Goal: Use online tool/utility: Utilize a website feature to perform a specific function

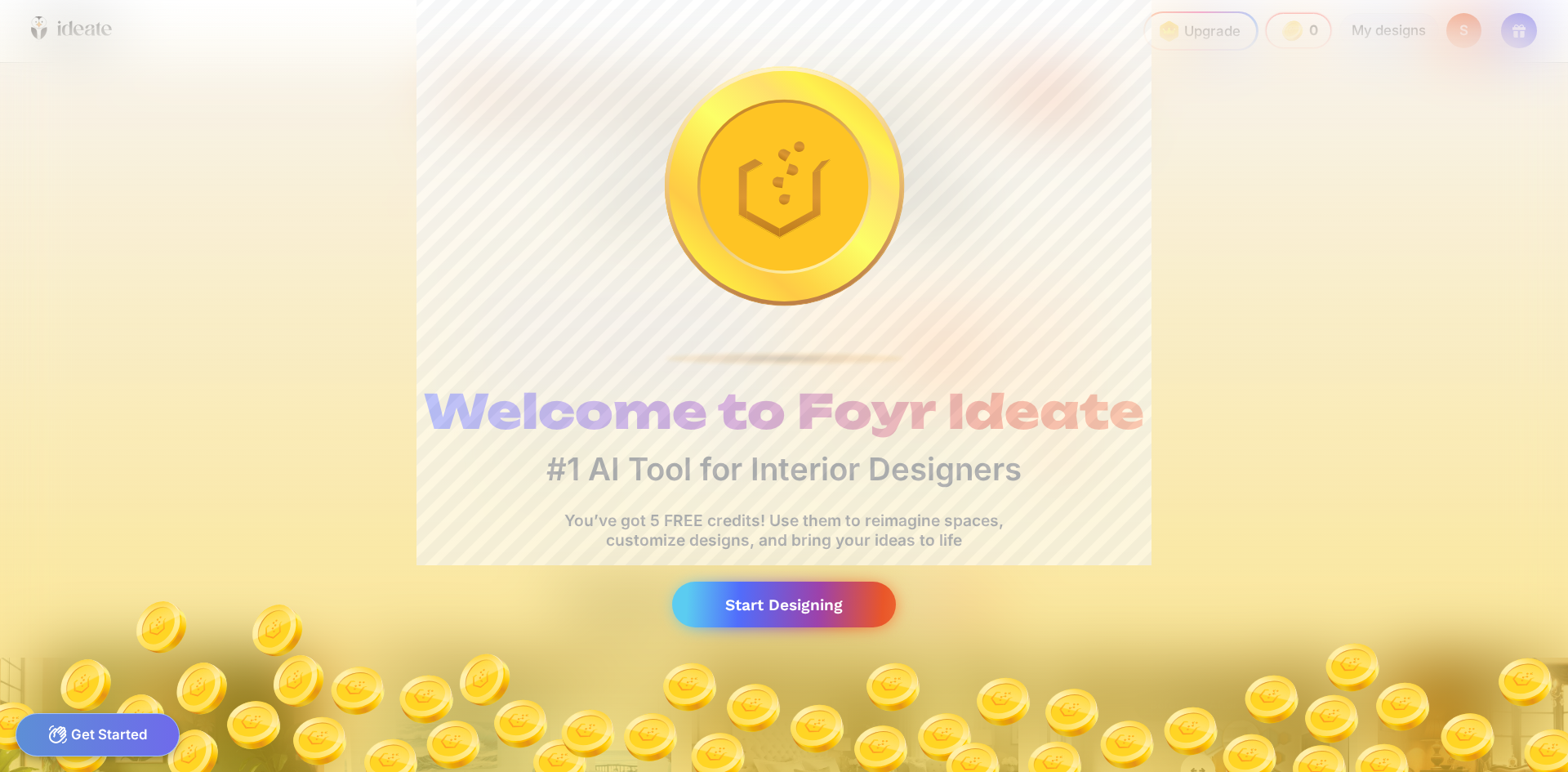
click at [783, 587] on div "Start Designing" at bounding box center [783, 605] width 224 height 46
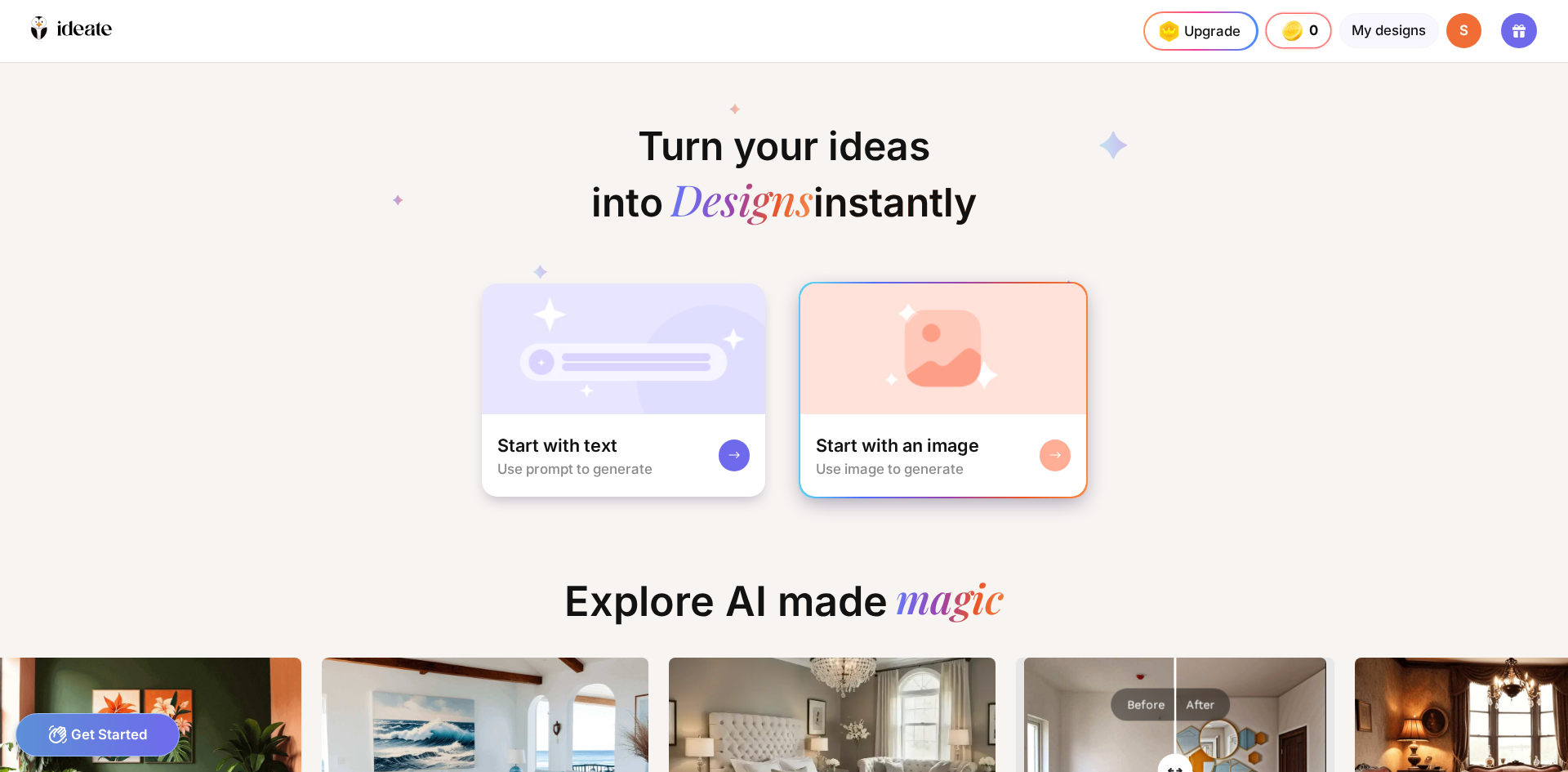
click at [912, 349] on img at bounding box center [944, 348] width 286 height 130
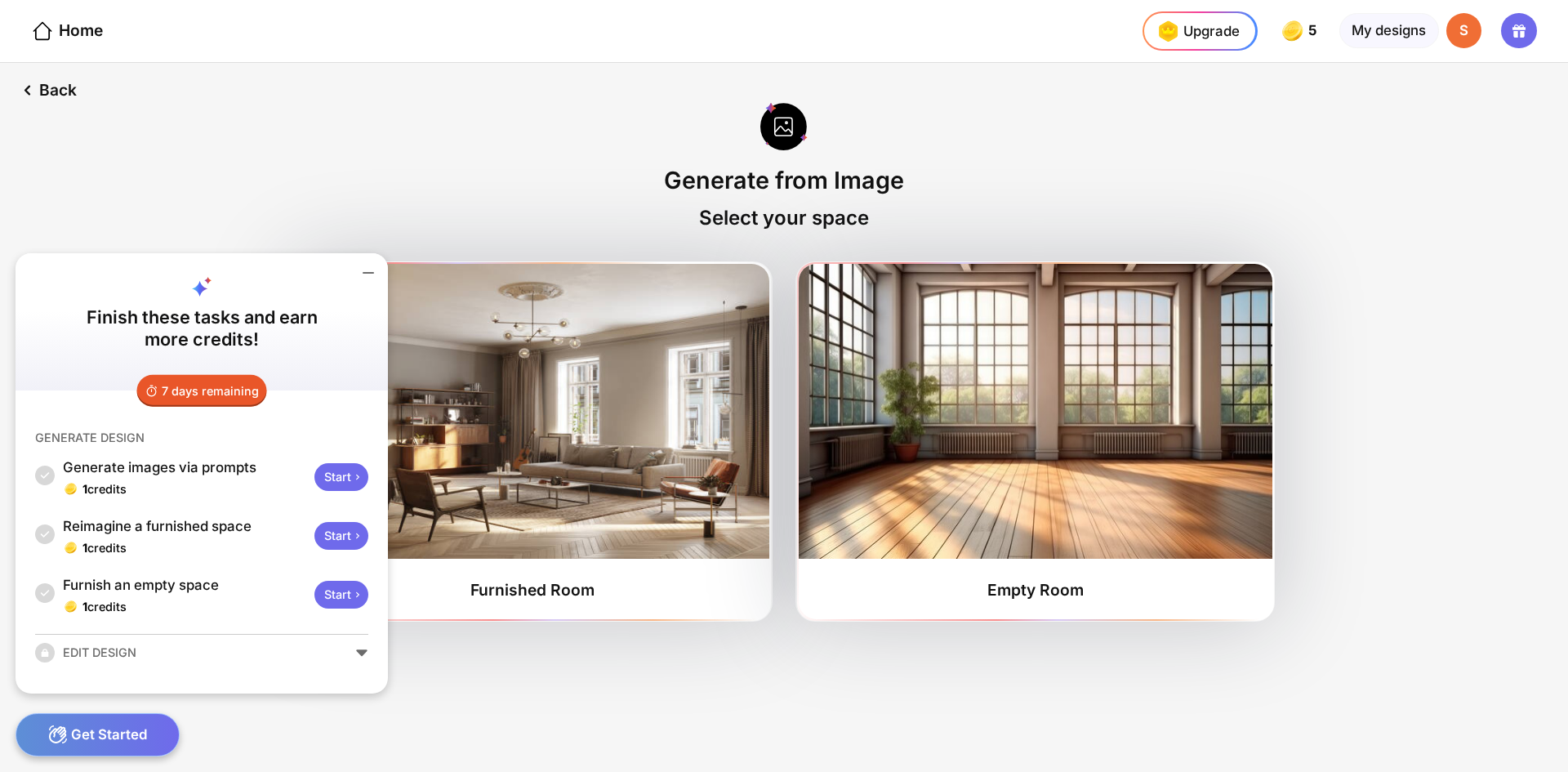
click at [1459, 506] on div "Back Generate from Image Select your space Furnished Room Empty Room" at bounding box center [784, 417] width 1568 height 709
click at [467, 695] on div "Back Generate from Image Select your space Furnished Room Empty Room" at bounding box center [784, 417] width 1568 height 709
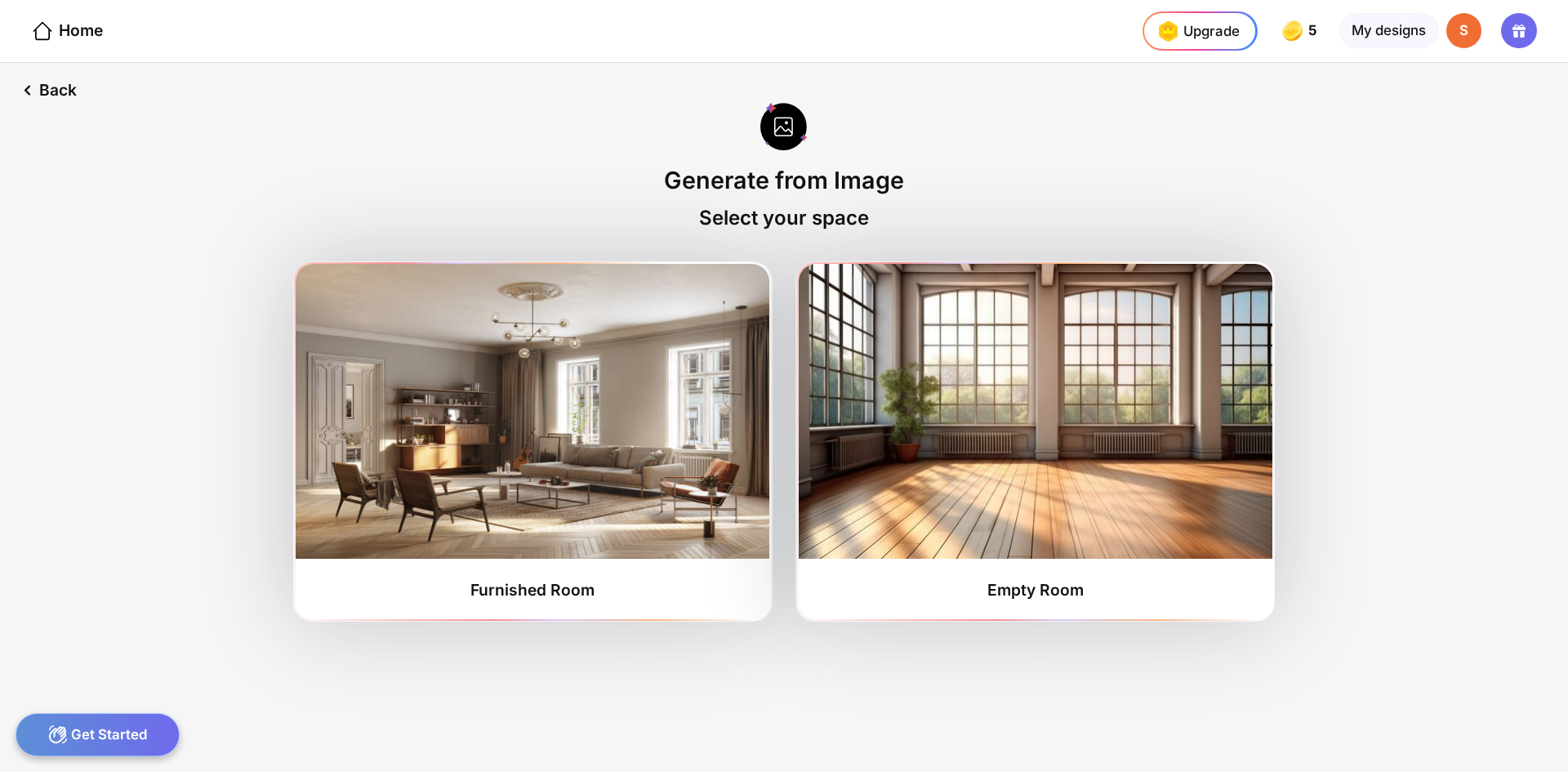
click at [128, 736] on div "Get Started" at bounding box center [97, 734] width 164 height 43
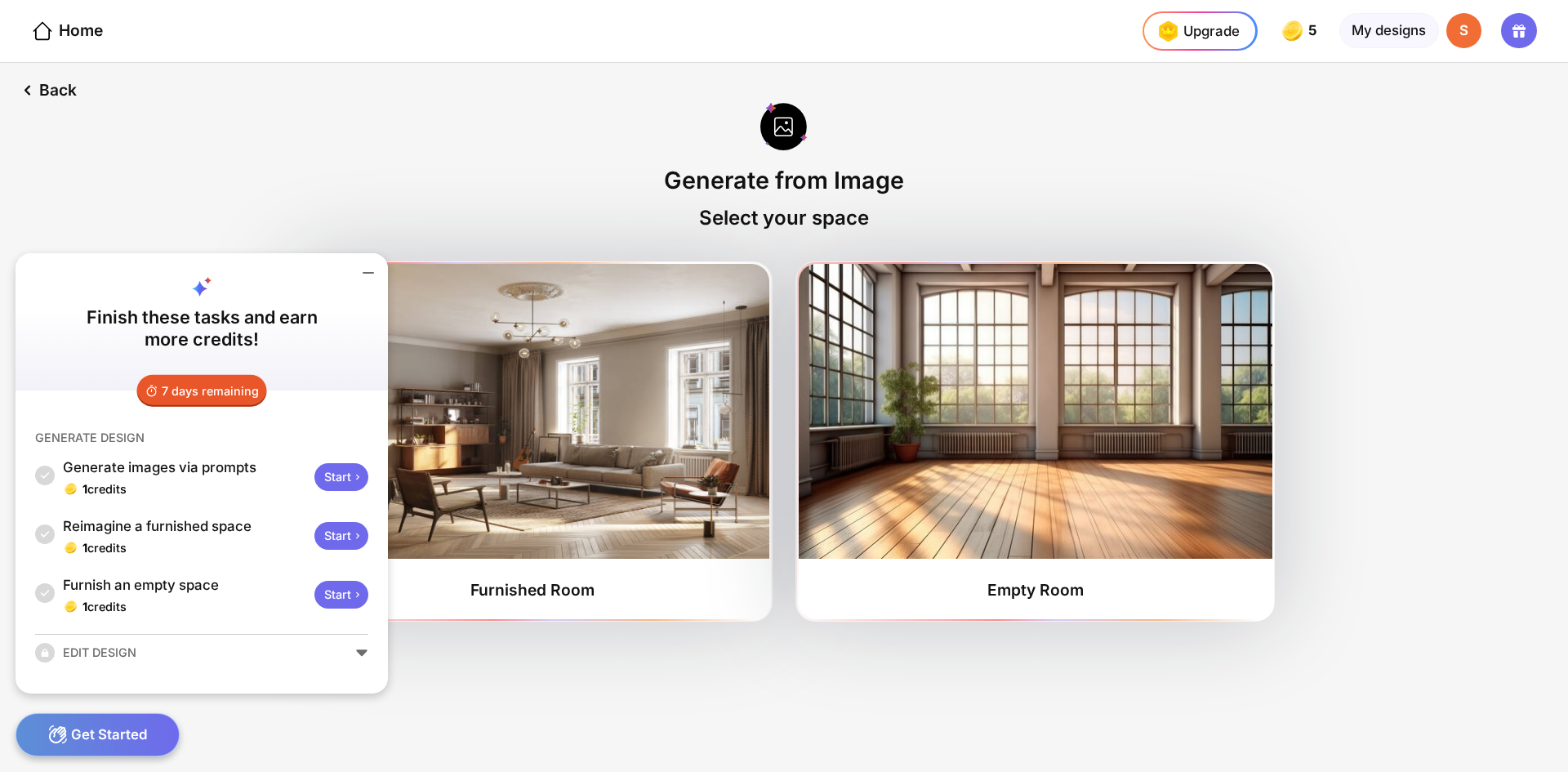
click at [338, 533] on div "Start" at bounding box center [341, 535] width 54 height 27
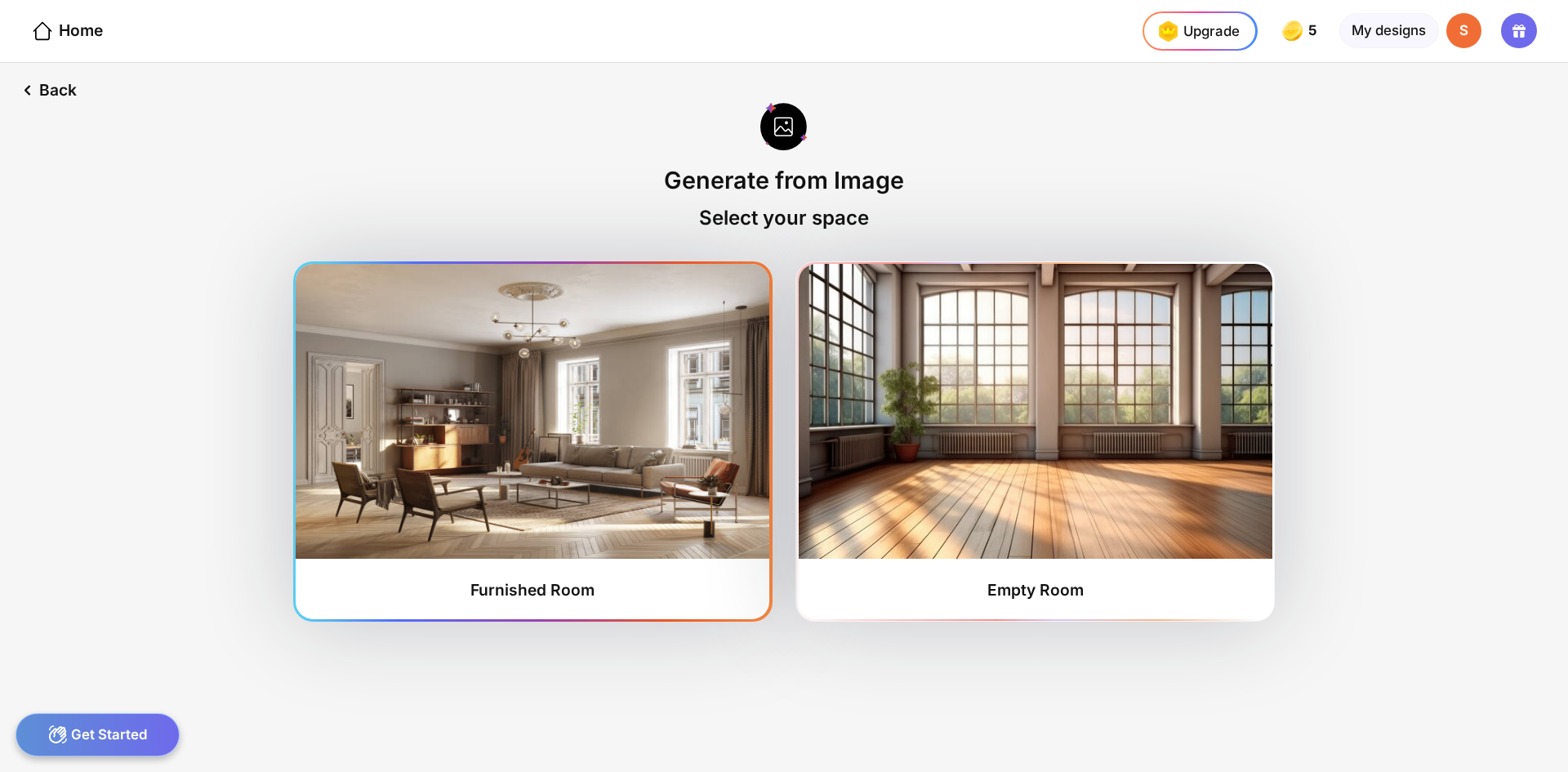
click at [535, 592] on div "Furnished Room" at bounding box center [532, 589] width 124 height 20
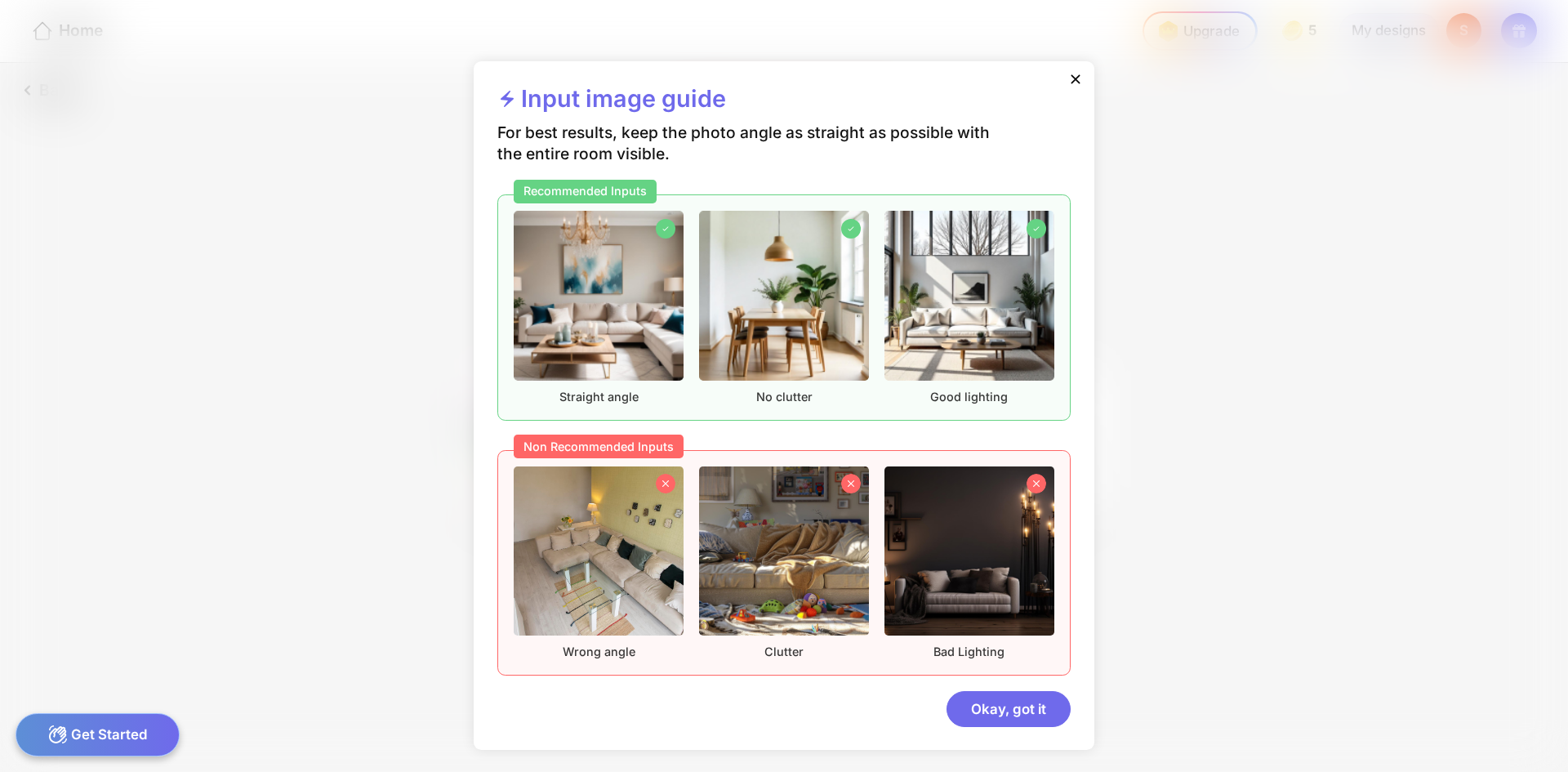
click at [952, 729] on div "Input image guide For best results, keep the photo angle as straight as possibl…" at bounding box center [783, 405] width 620 height 689
click at [965, 721] on div "Okay, got it" at bounding box center [1008, 708] width 124 height 35
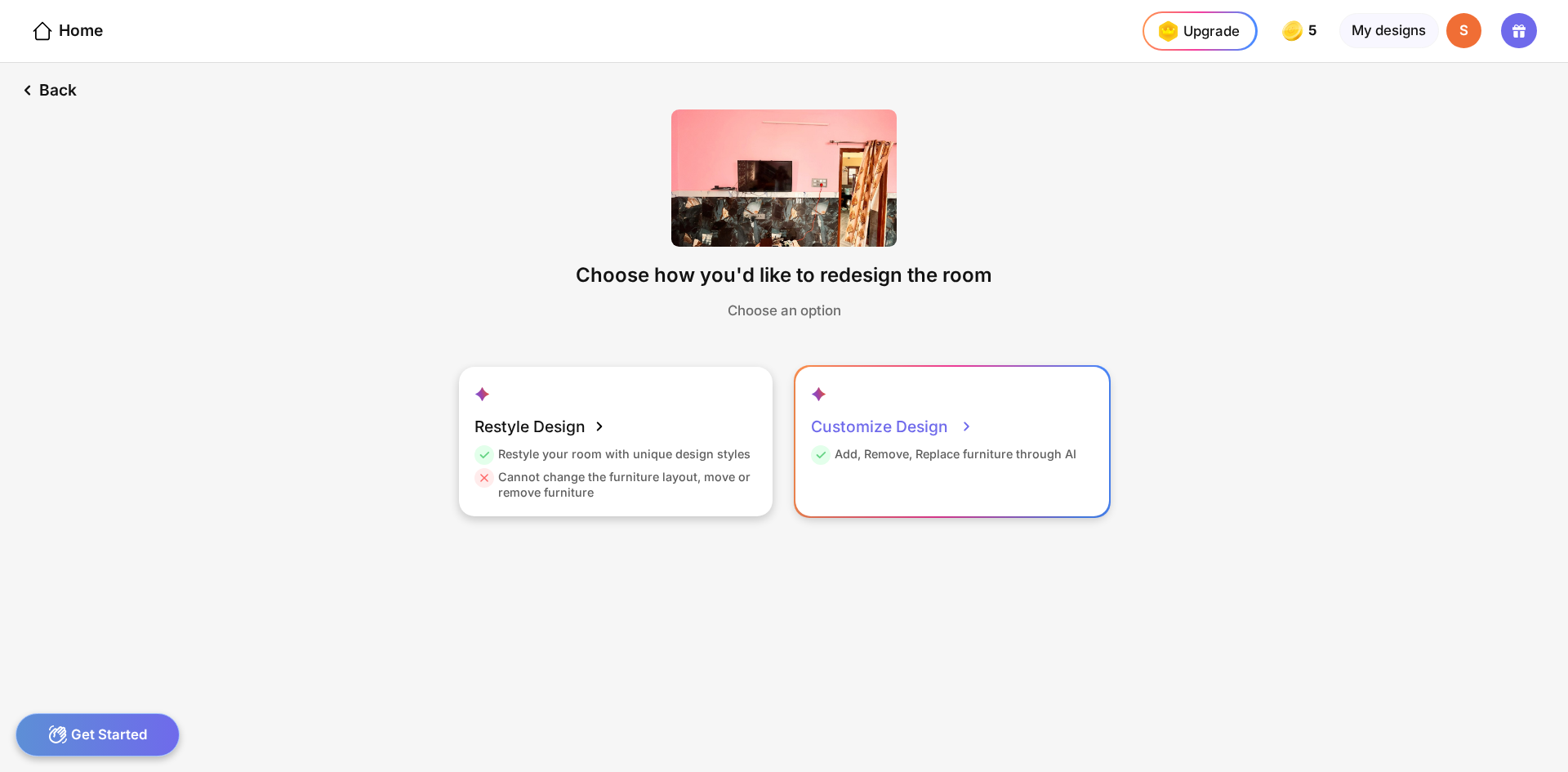
click at [903, 419] on div "Customize Design" at bounding box center [891, 426] width 162 height 39
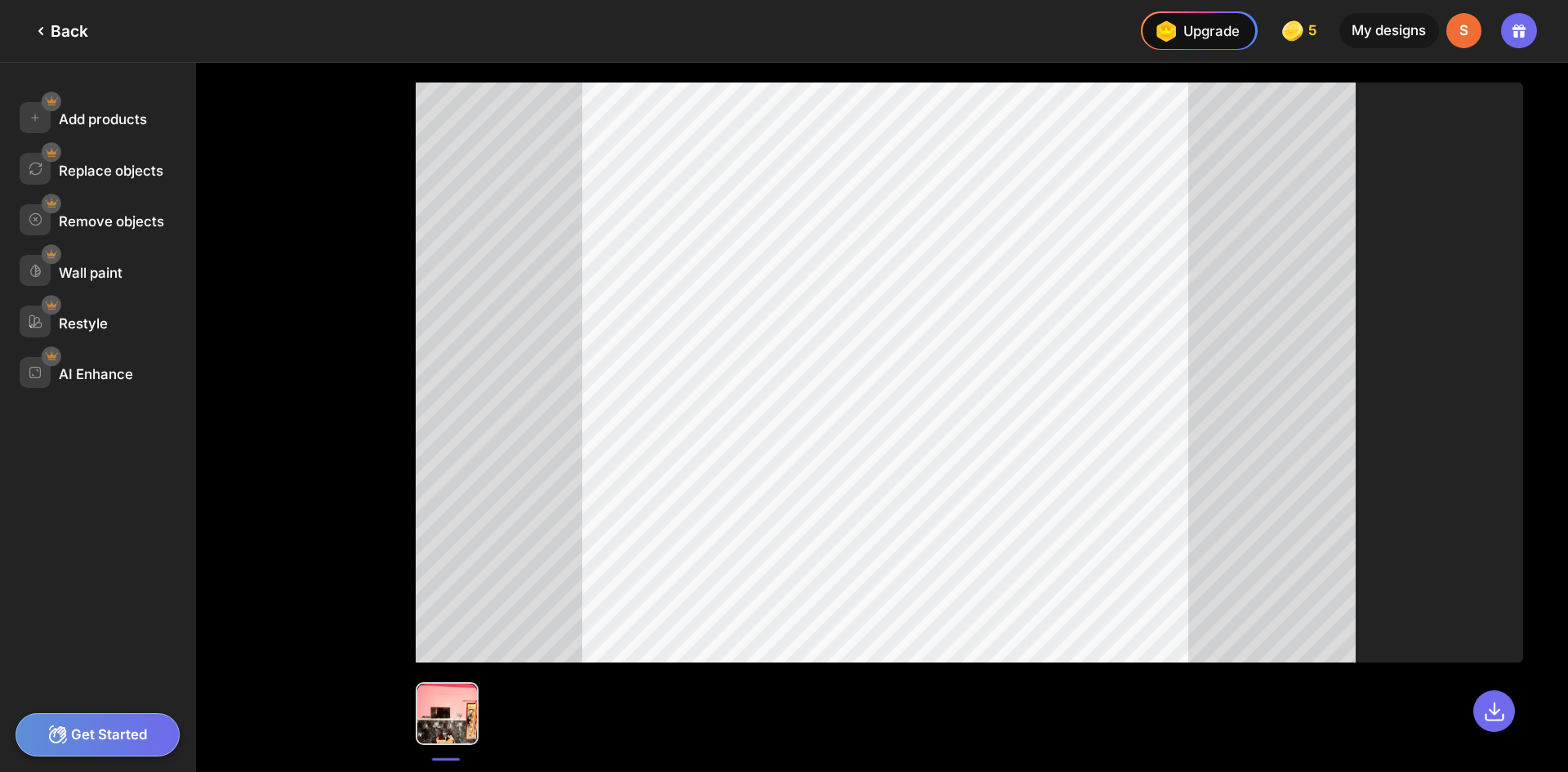
click at [144, 727] on div "Get Started" at bounding box center [97, 734] width 164 height 43
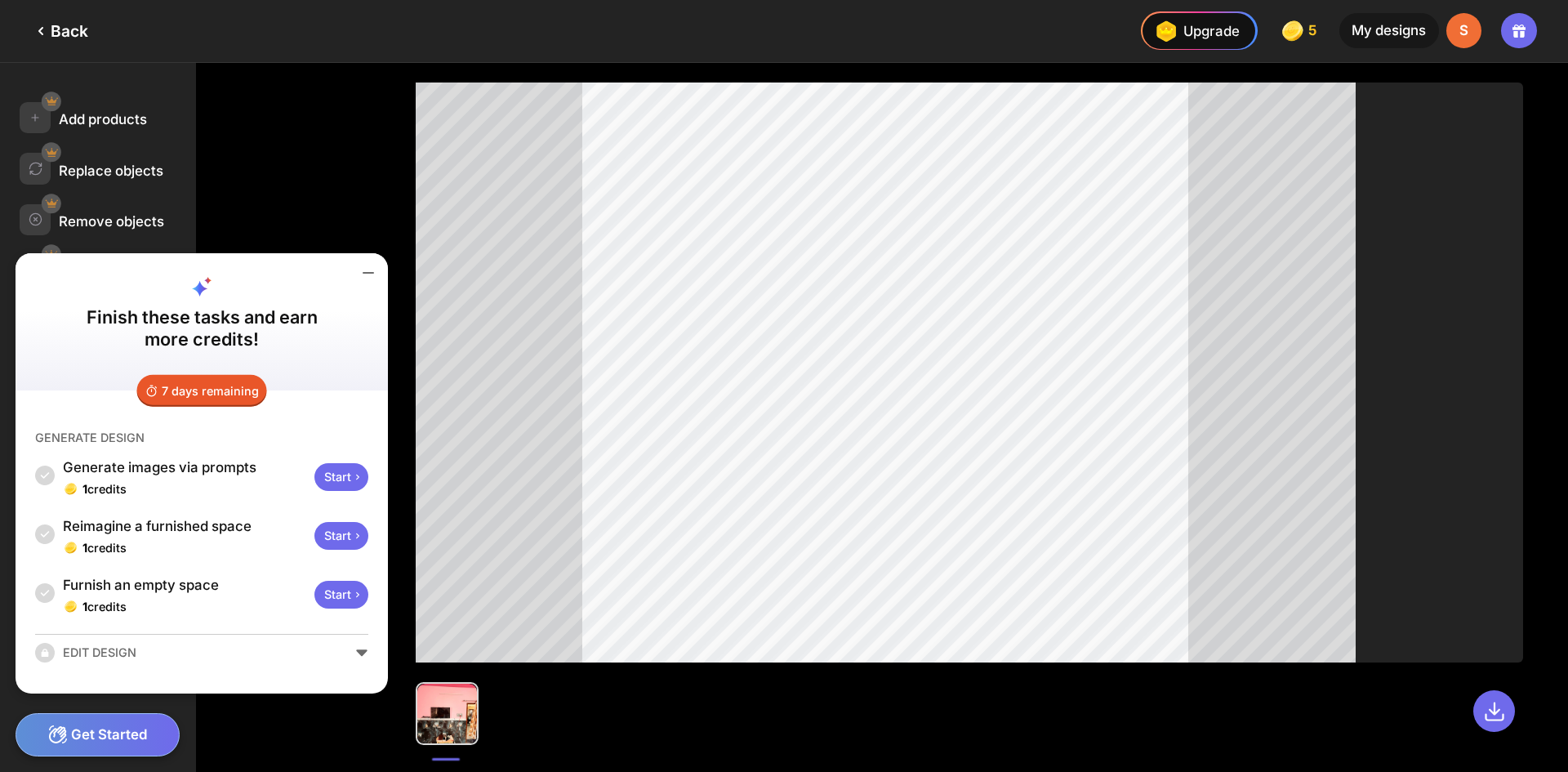
click at [384, 231] on div at bounding box center [969, 417] width 1197 height 709
click at [36, 33] on icon at bounding box center [40, 31] width 20 height 20
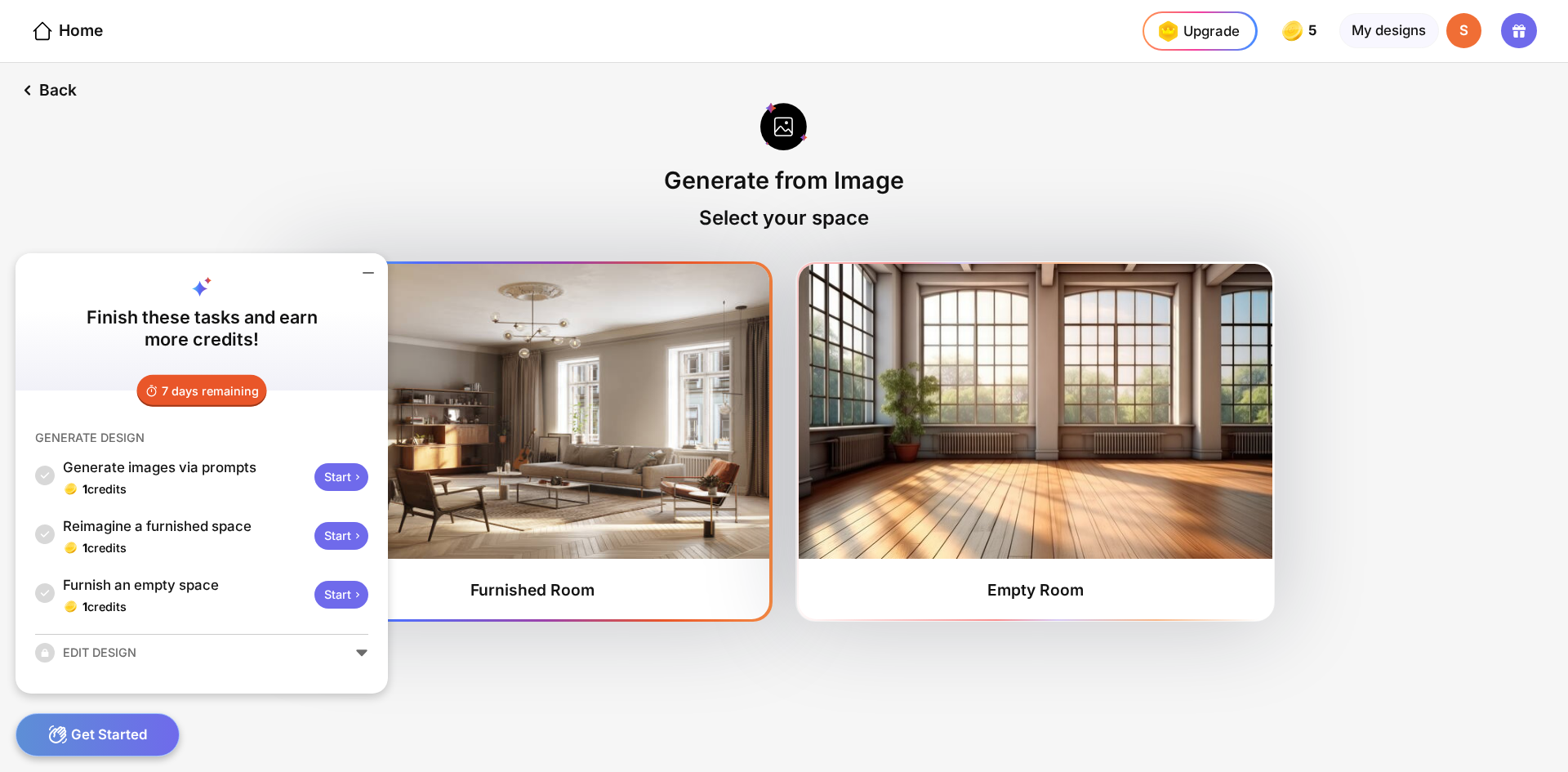
click at [656, 451] on img at bounding box center [533, 411] width 473 height 295
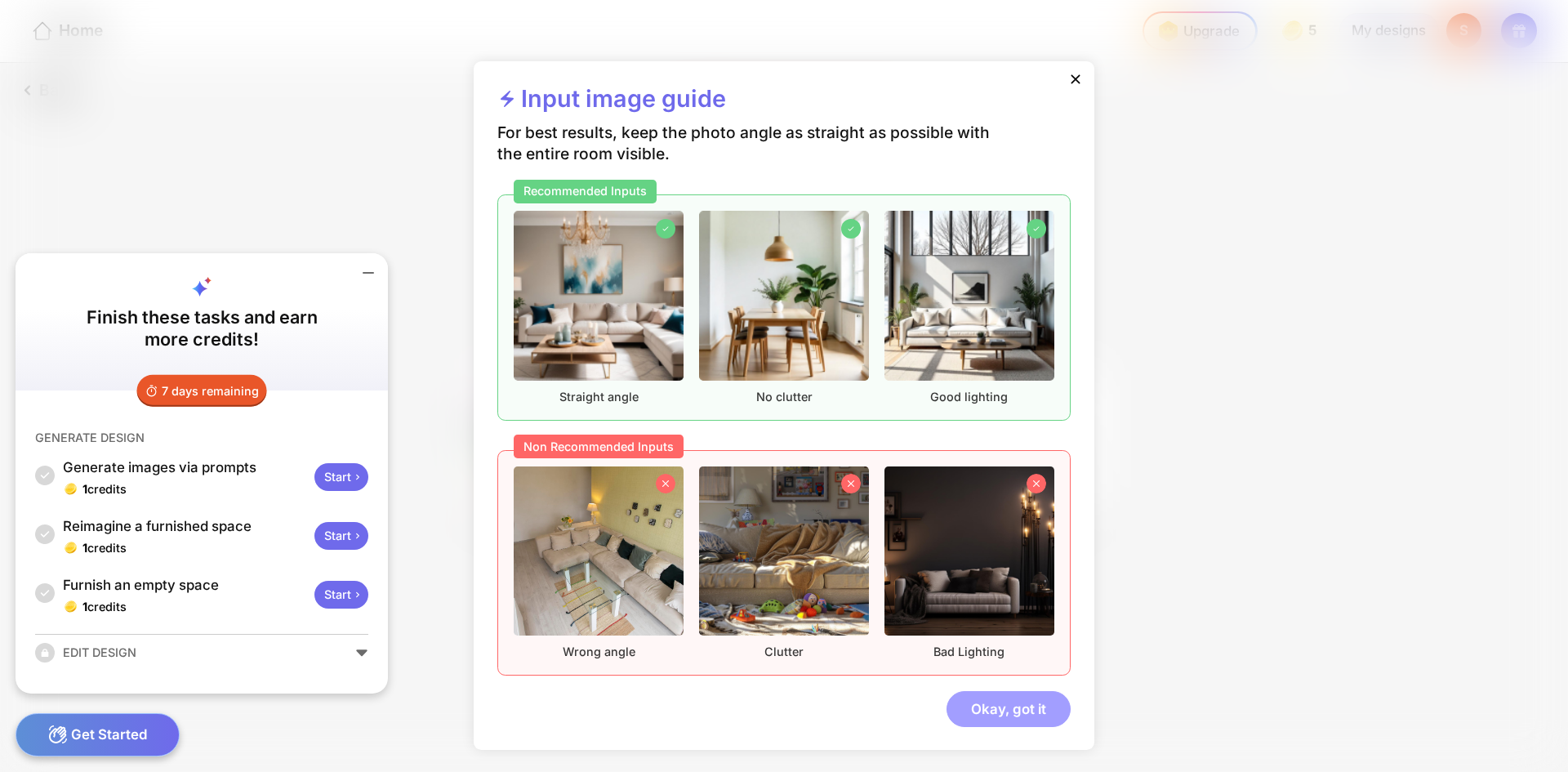
click at [1036, 717] on div "Okay, got it" at bounding box center [1008, 708] width 124 height 35
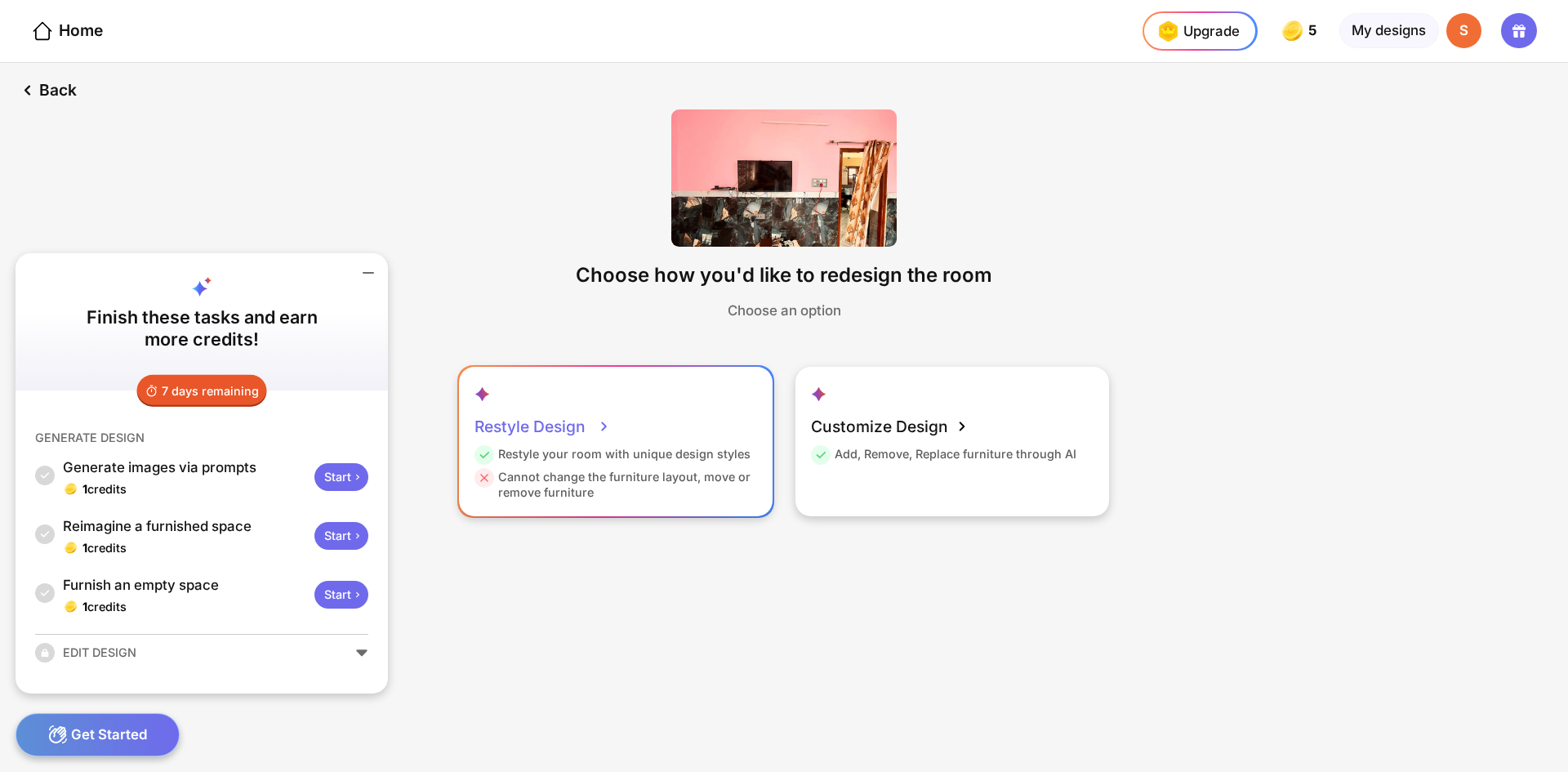
click at [570, 442] on div "Restyle Design" at bounding box center [542, 426] width 136 height 39
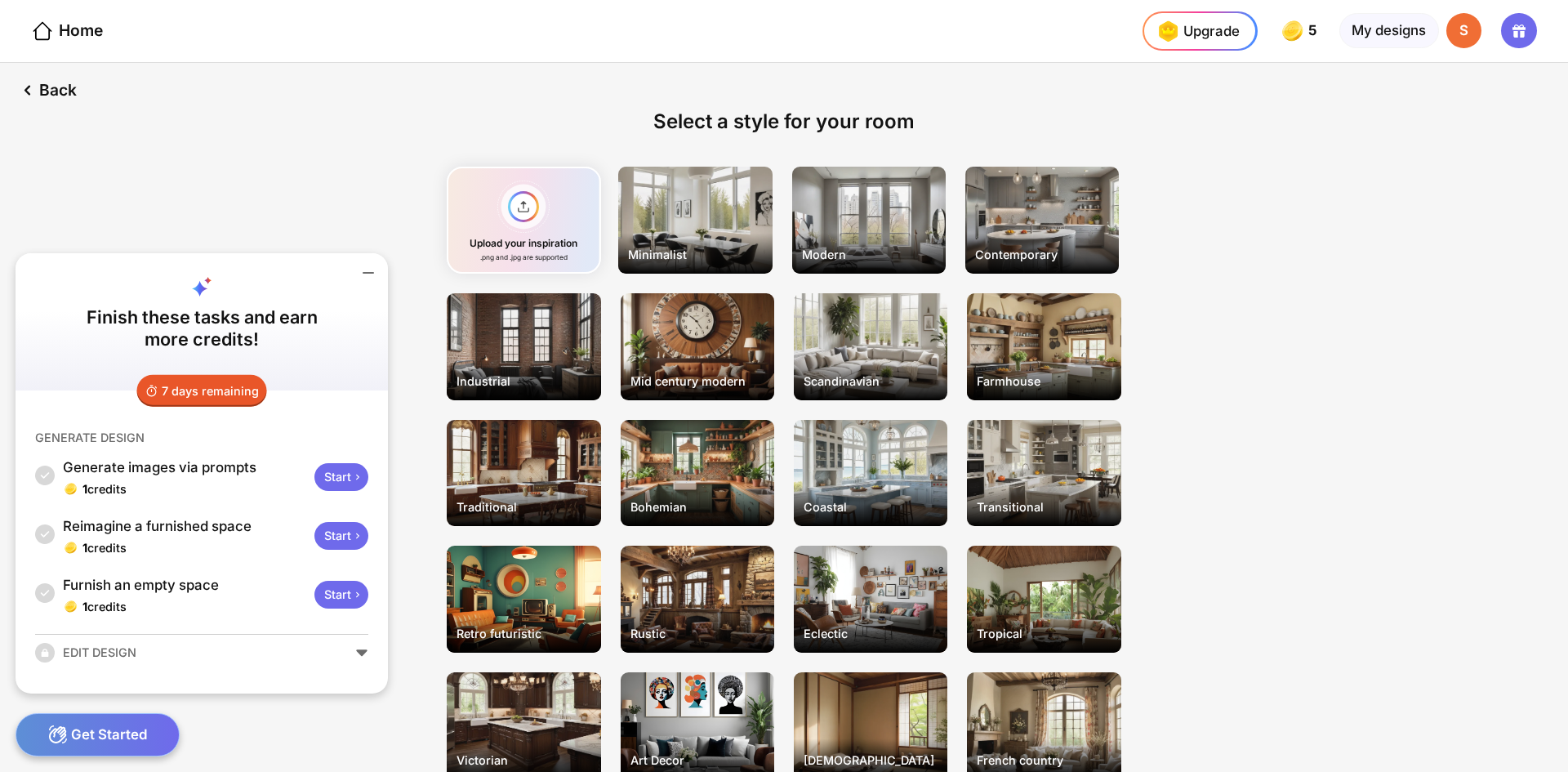
click at [359, 263] on icon at bounding box center [368, 273] width 20 height 20
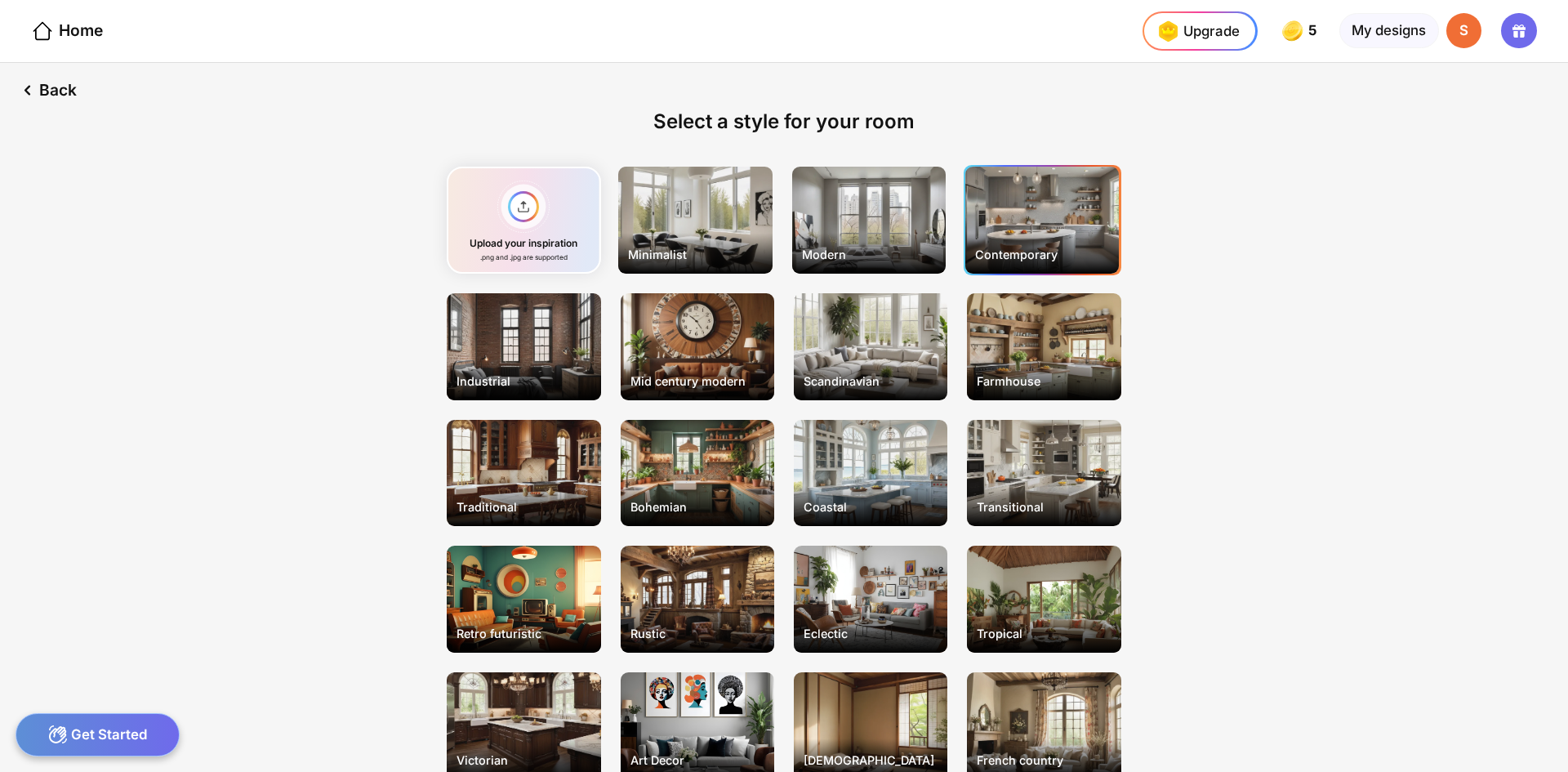
click at [986, 225] on div "Contemporary" at bounding box center [1041, 220] width 154 height 107
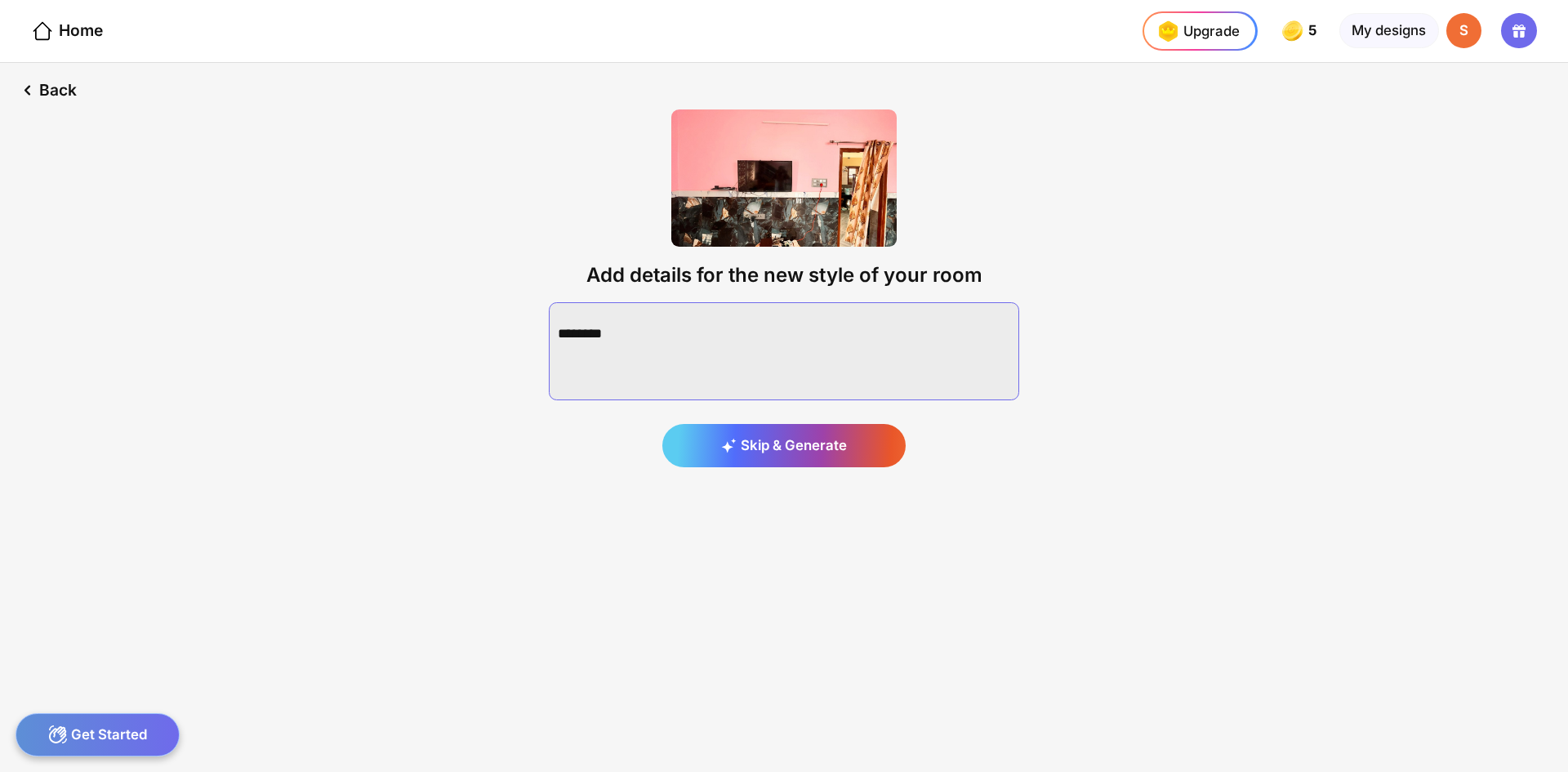
click at [588, 325] on textarea at bounding box center [784, 351] width 470 height 98
type textarea "**********"
click at [763, 438] on div "Generate" at bounding box center [784, 445] width 244 height 44
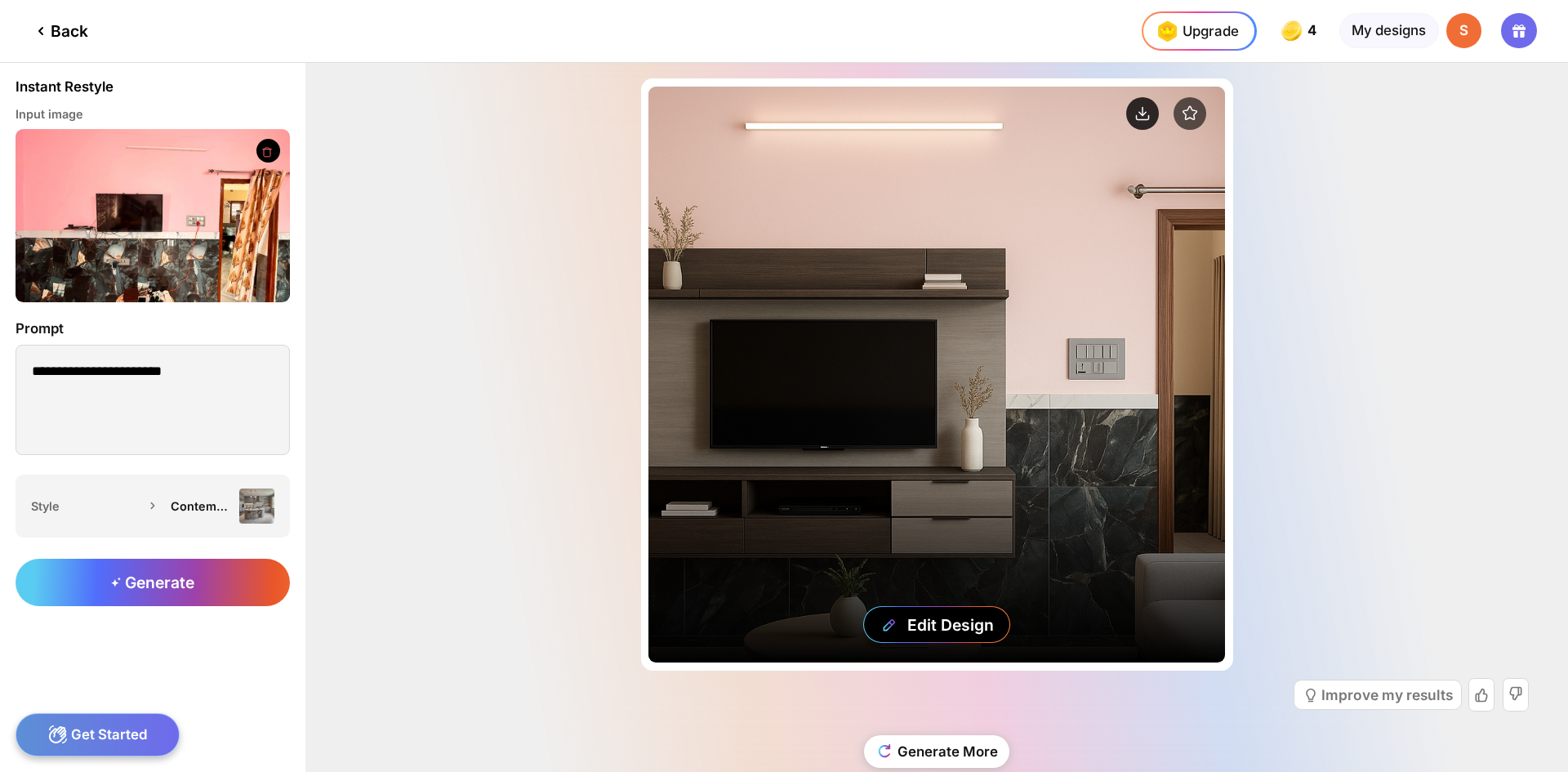
click at [1140, 105] on circle at bounding box center [1143, 113] width 33 height 33
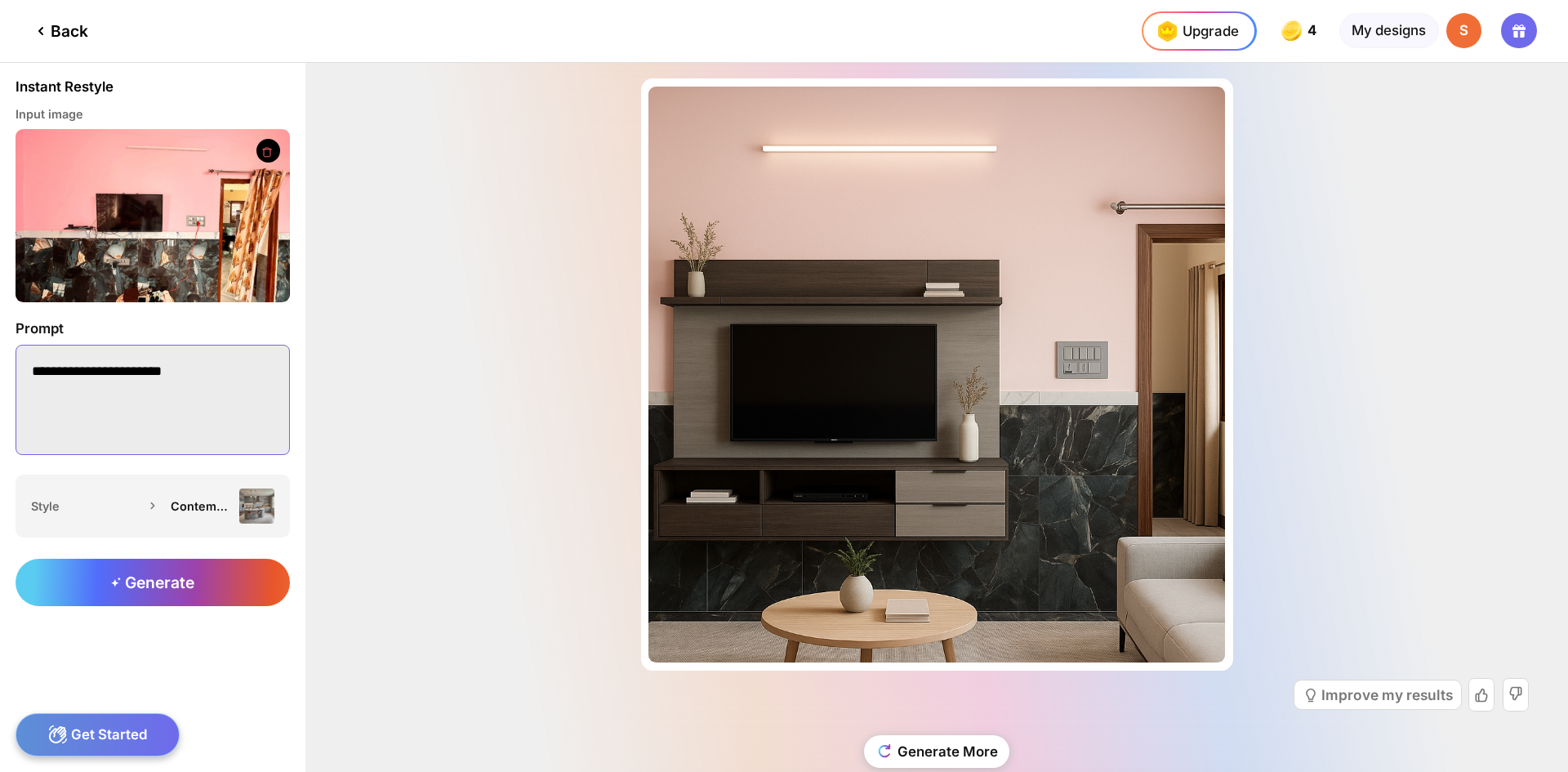
click at [233, 376] on textarea "**********" at bounding box center [153, 400] width 274 height 110
type textarea "**********"
click at [196, 504] on div "Contemporary" at bounding box center [201, 506] width 60 height 14
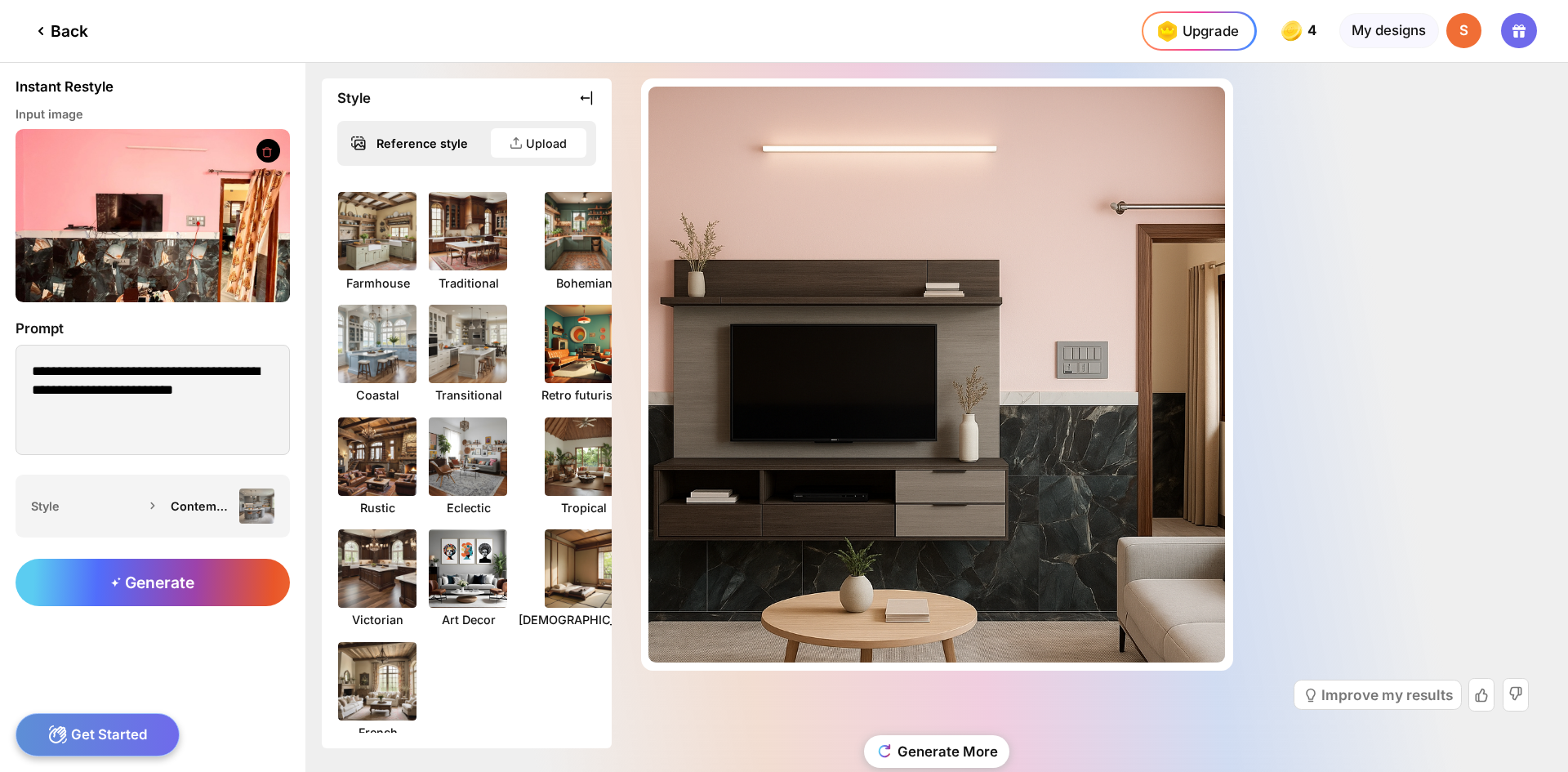
scroll to position [245, 0]
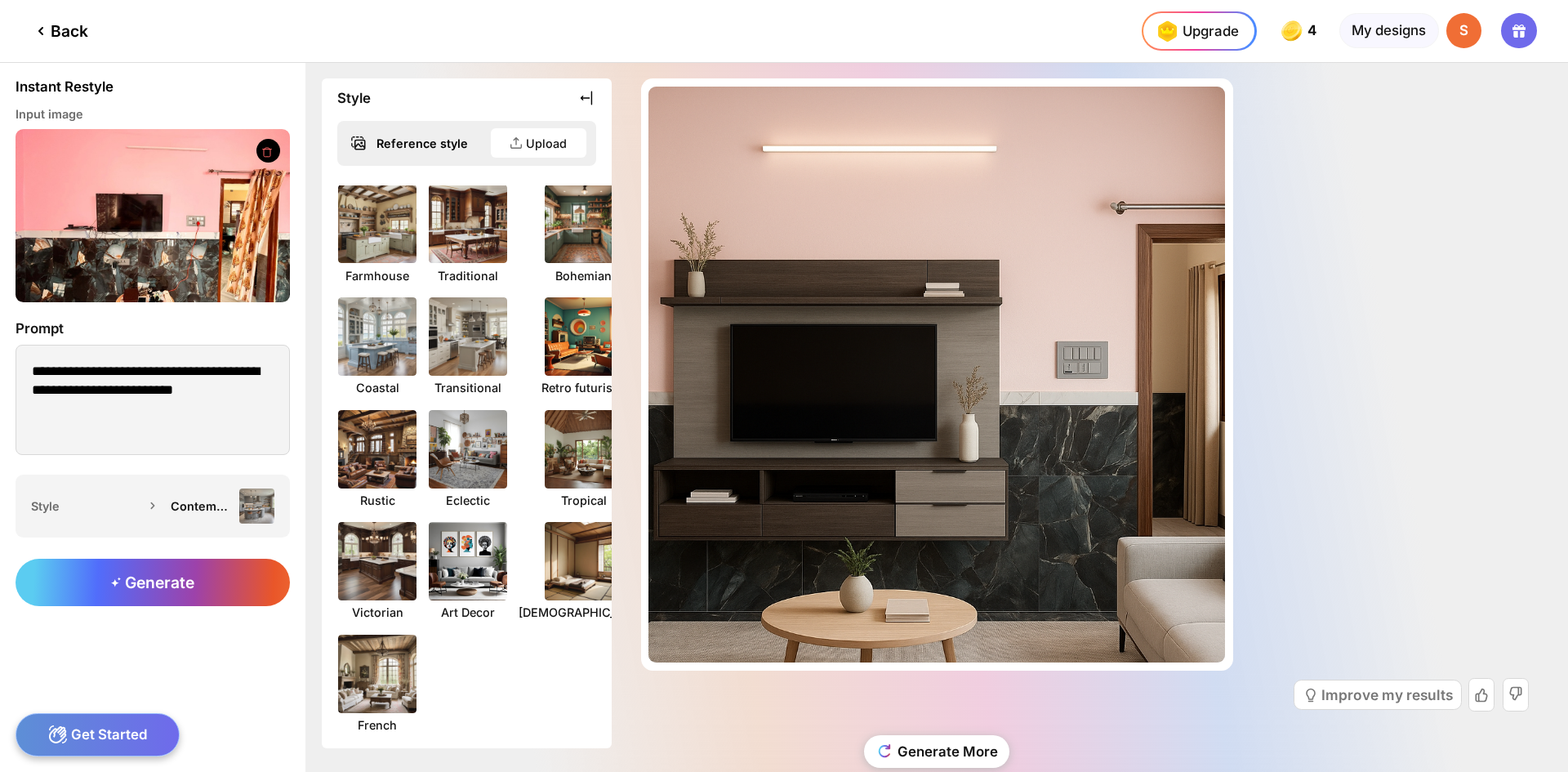
click at [558, 474] on img at bounding box center [583, 449] width 78 height 78
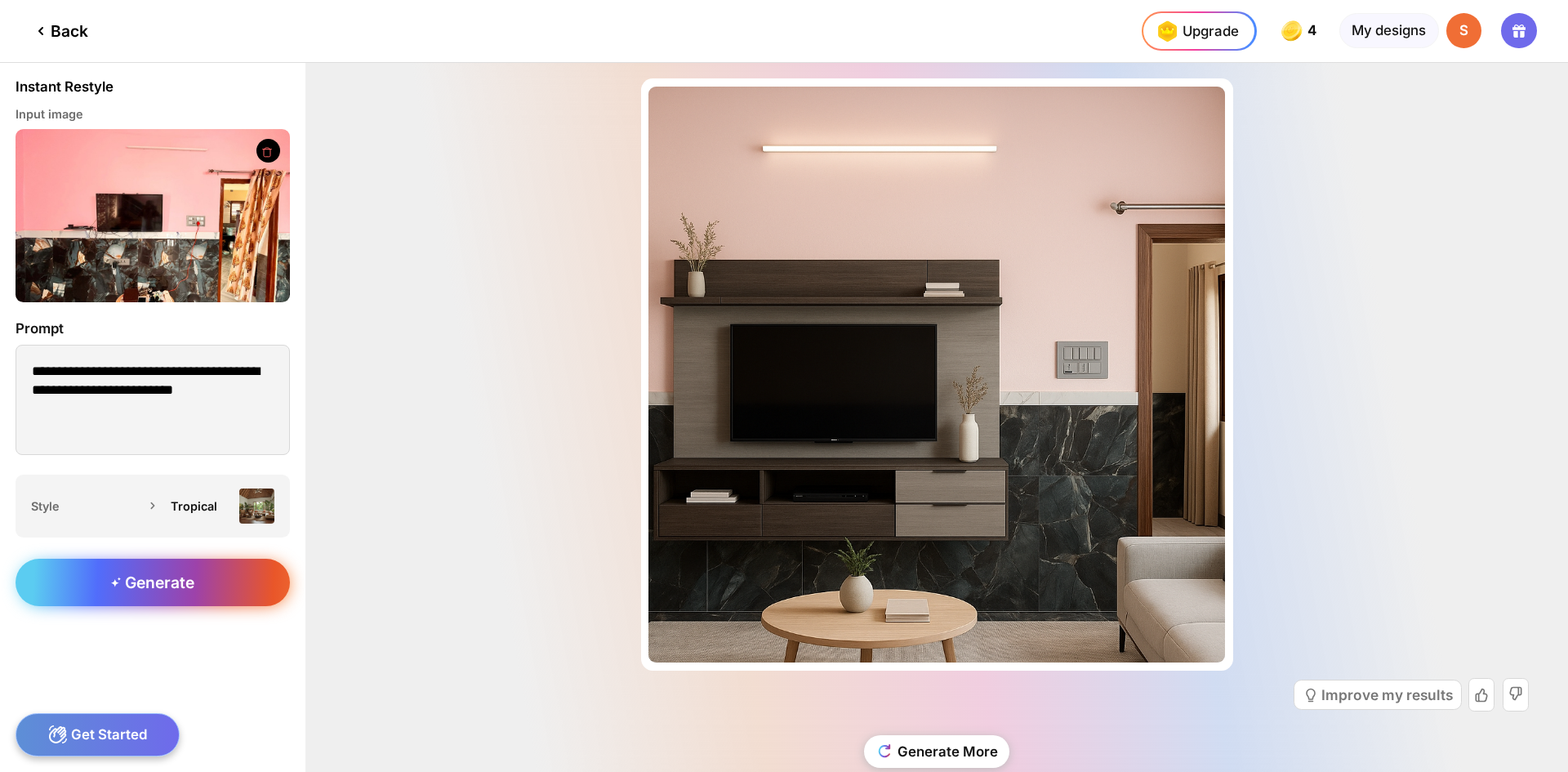
click at [131, 595] on div "Generate" at bounding box center [153, 582] width 274 height 47
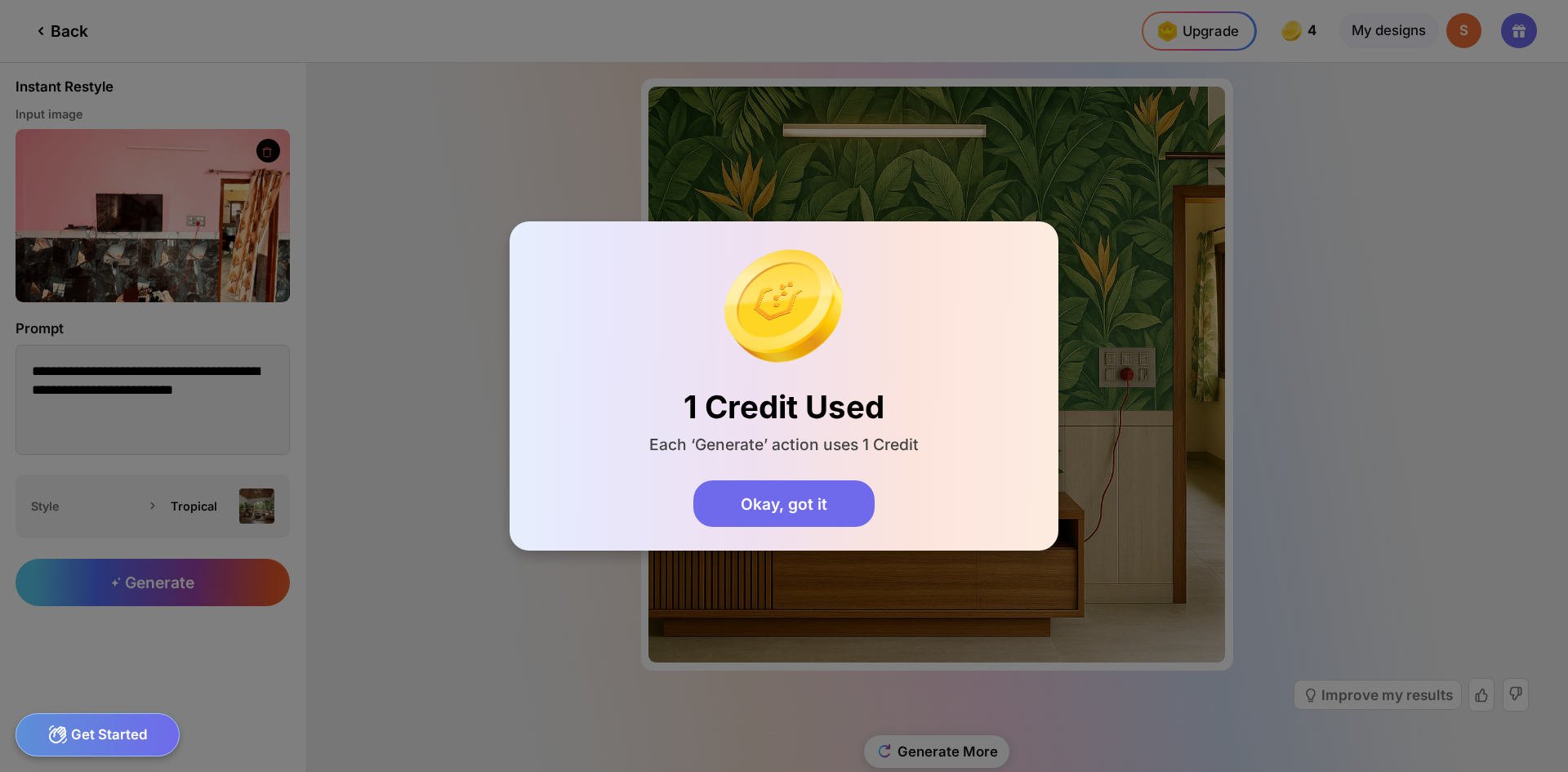
click at [875, 524] on div "1 Credit Used Each ‘Generate’ action uses 1 Credit Okay, got it" at bounding box center [784, 377] width 269 height 300
click at [858, 516] on div "Okay, got it" at bounding box center [783, 504] width 180 height 47
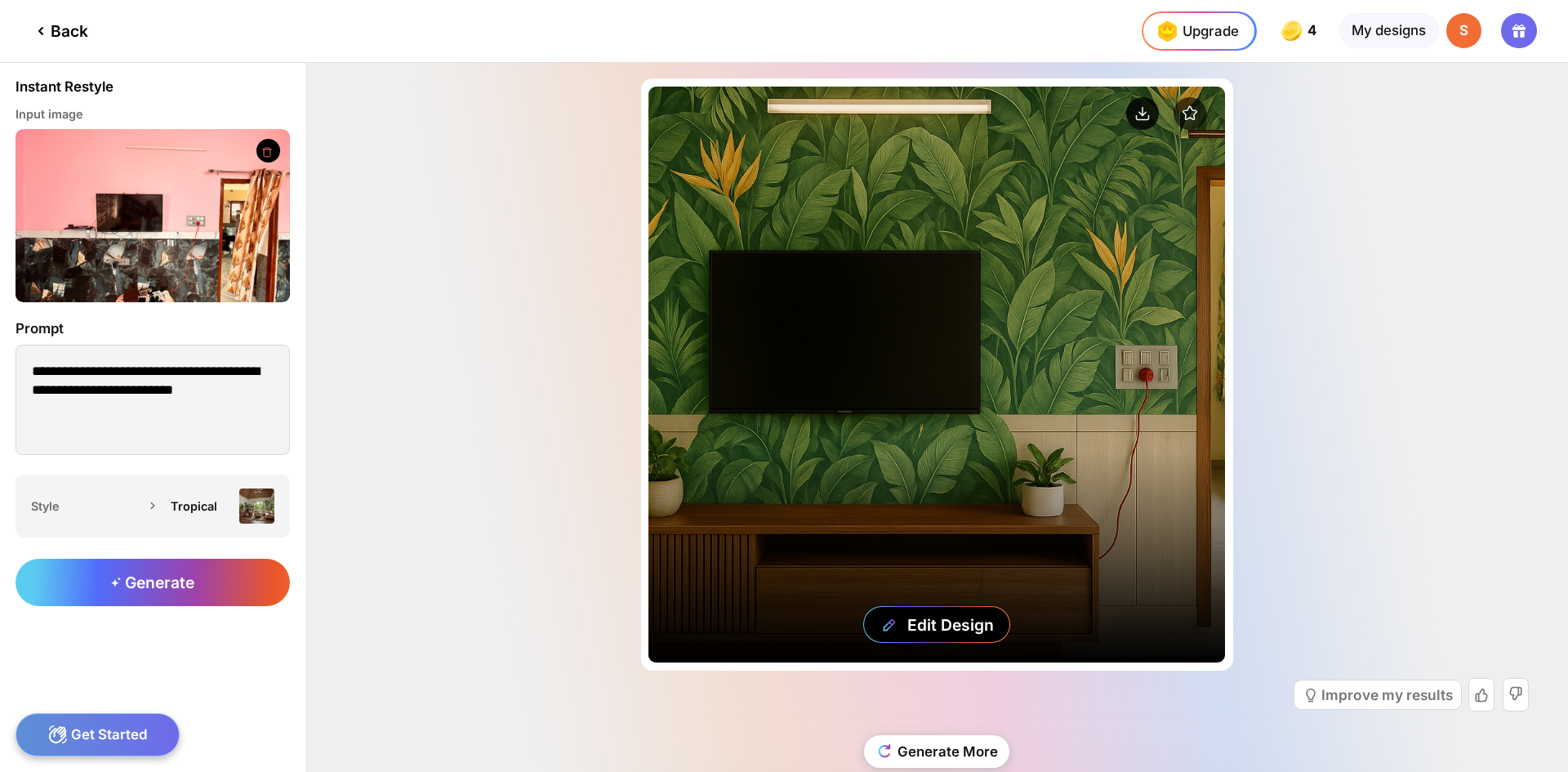
click at [1143, 107] on circle at bounding box center [1143, 113] width 33 height 33
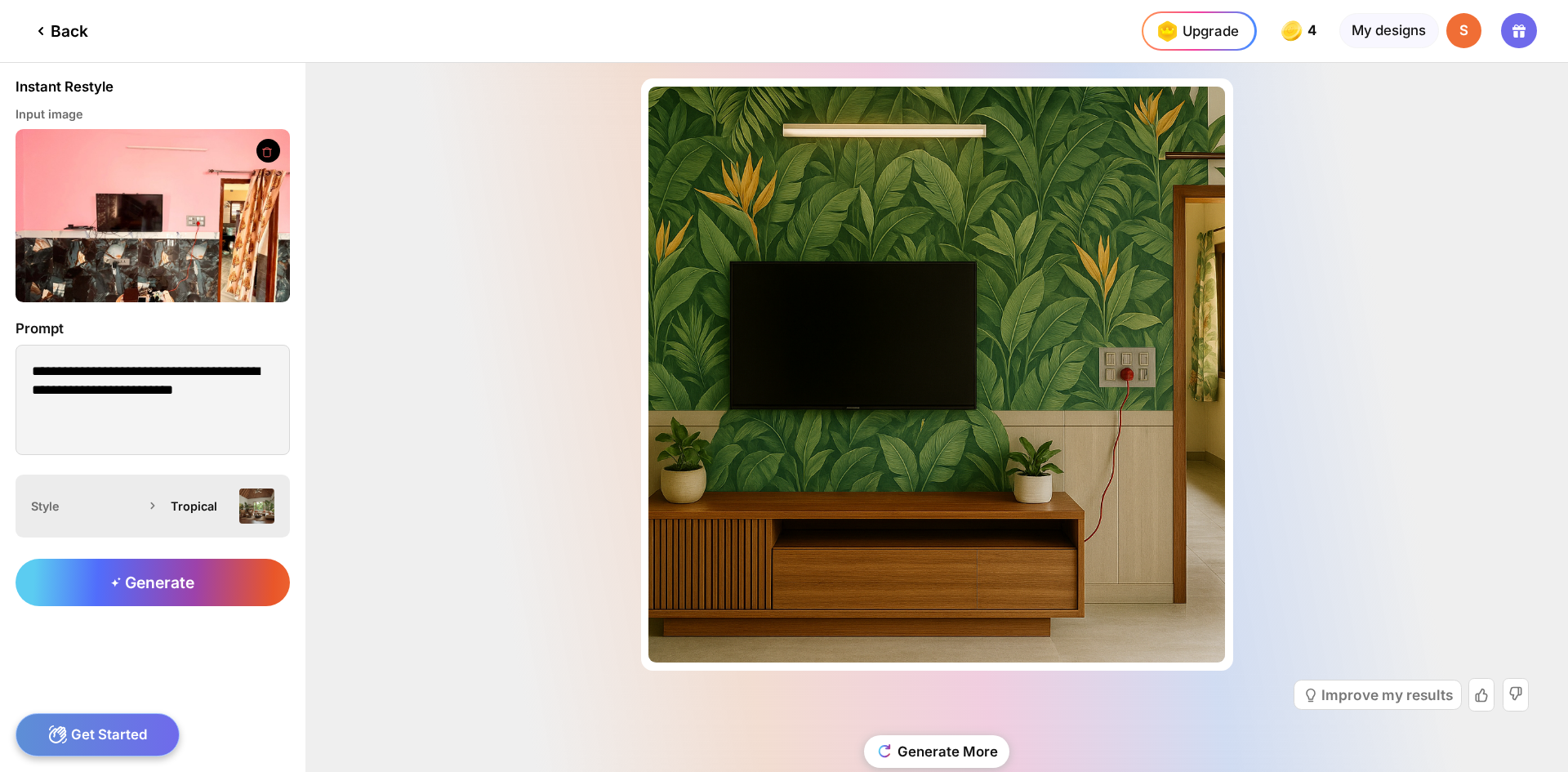
click at [173, 512] on div "Tropical" at bounding box center [201, 506] width 60 height 14
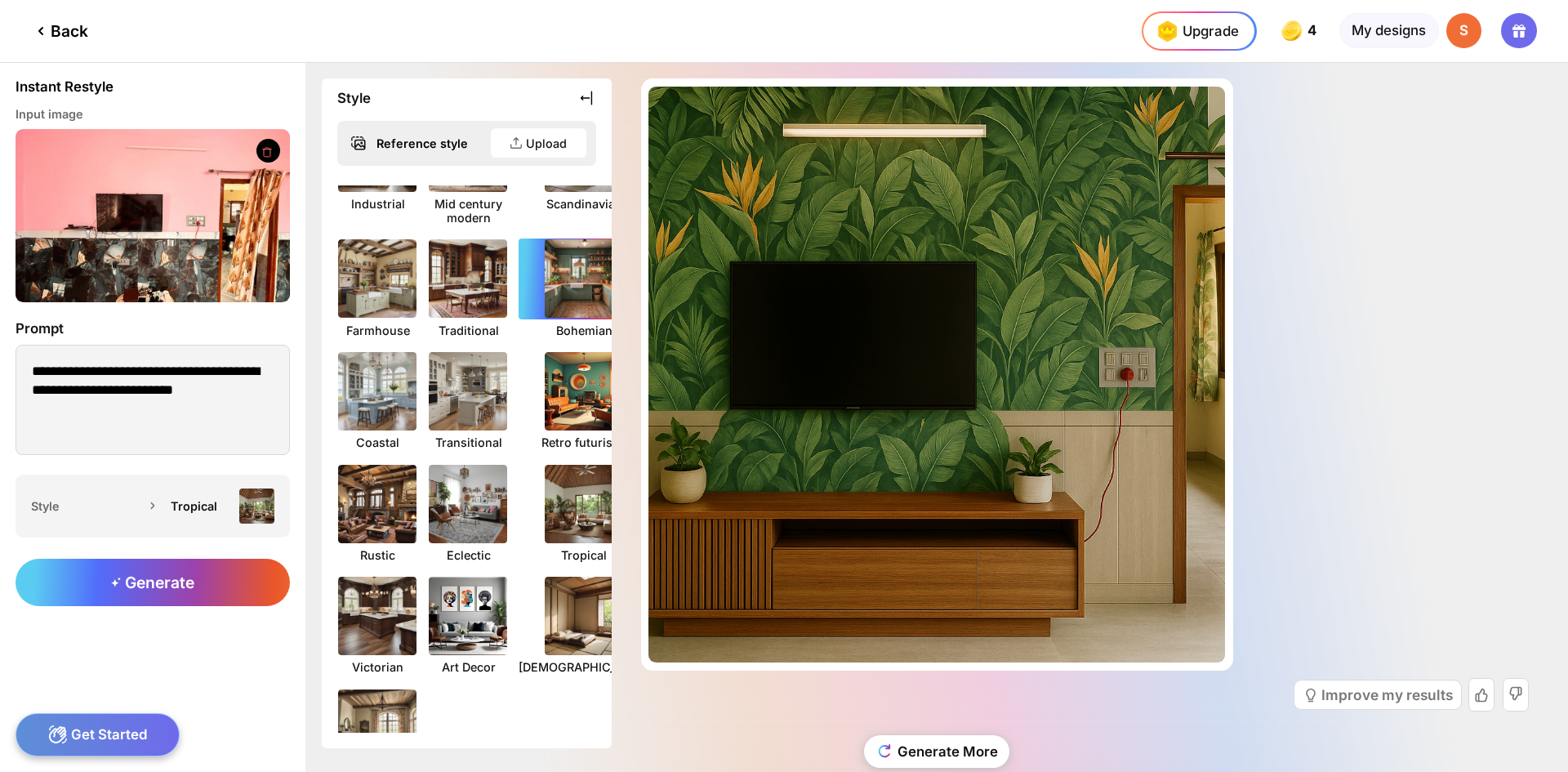
scroll to position [272, 0]
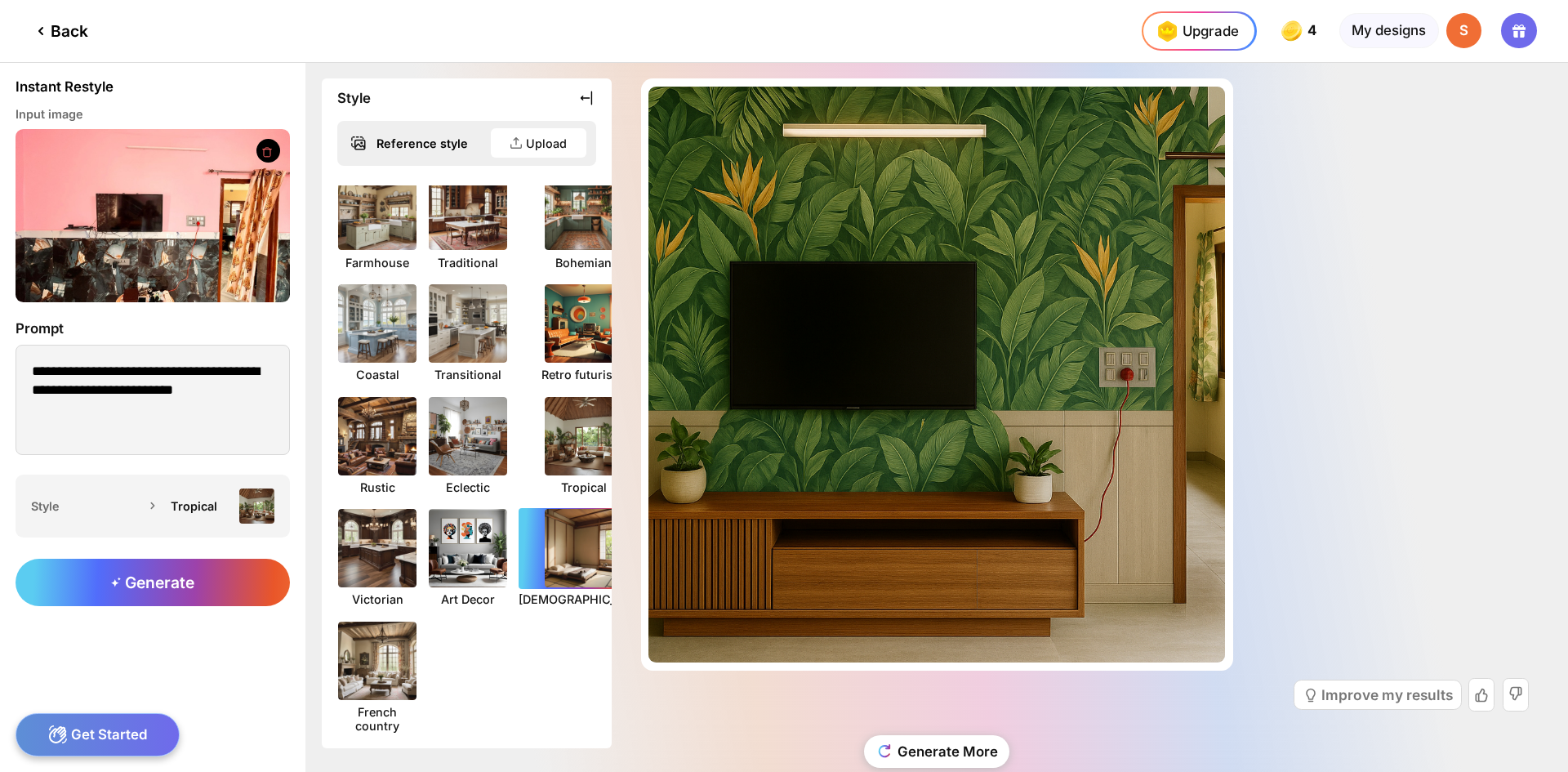
click at [561, 562] on img at bounding box center [583, 547] width 87 height 87
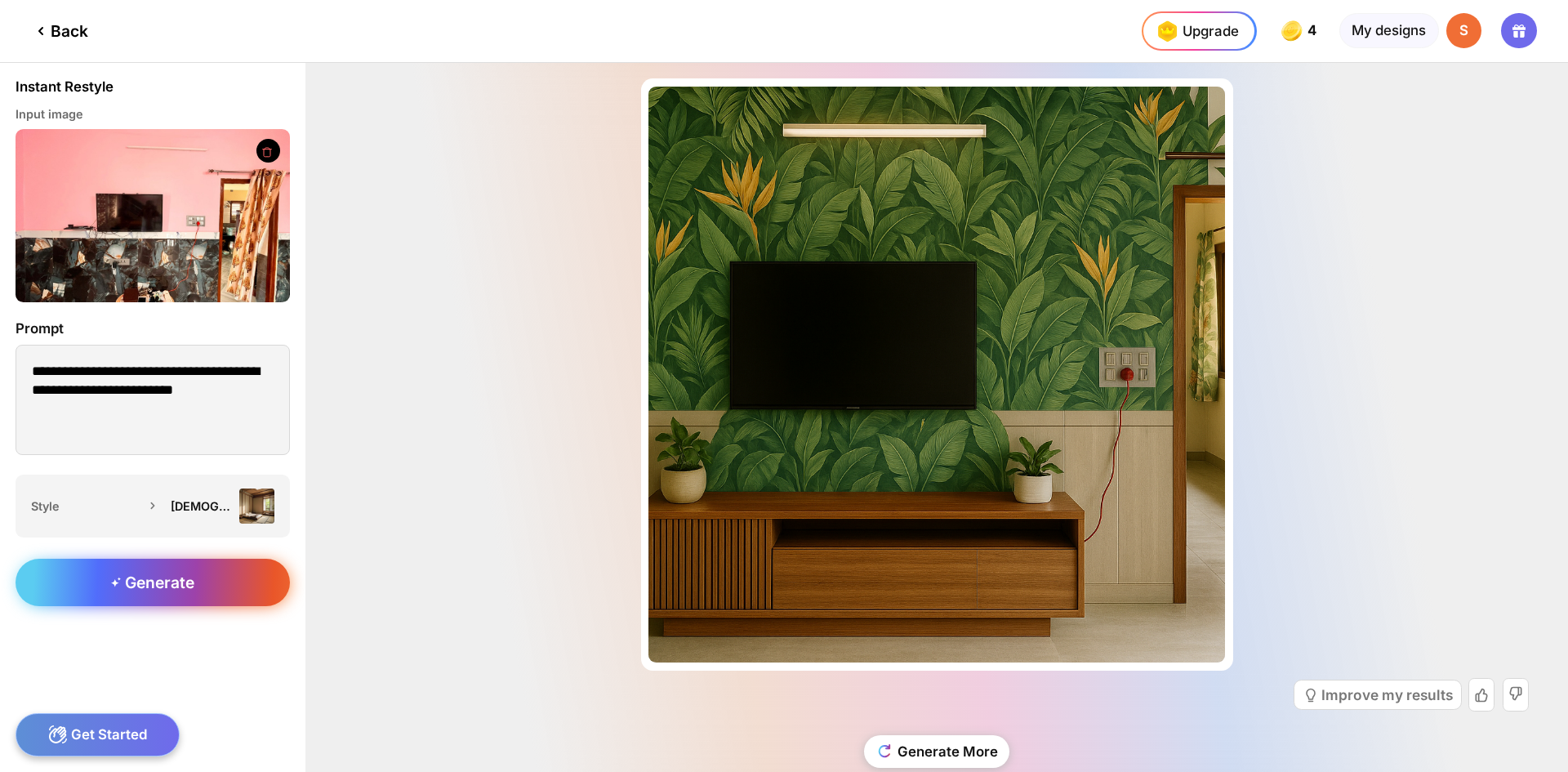
click at [180, 584] on span "Generate" at bounding box center [152, 582] width 83 height 20
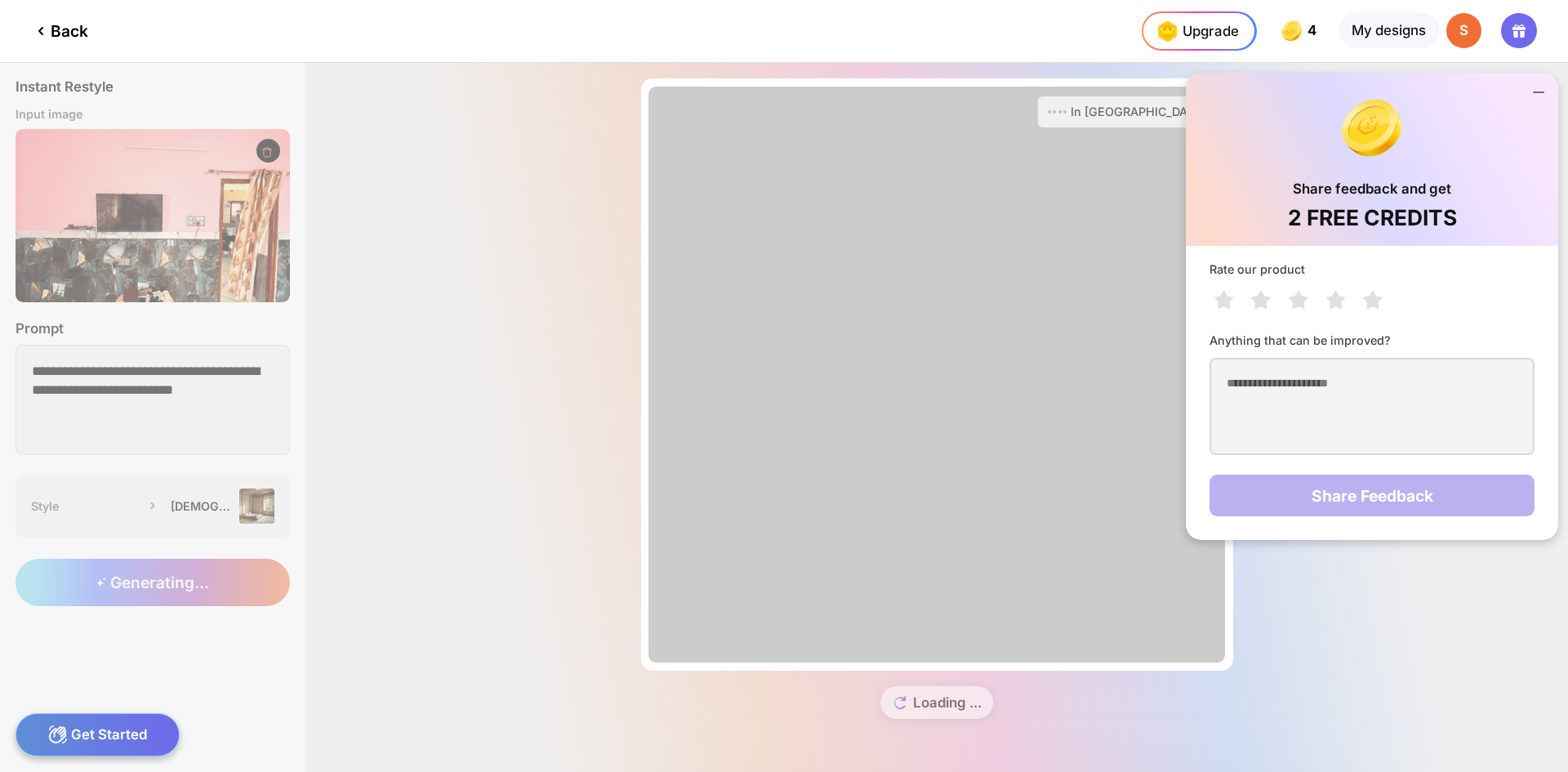
click at [1537, 93] on icon at bounding box center [1538, 92] width 20 height 20
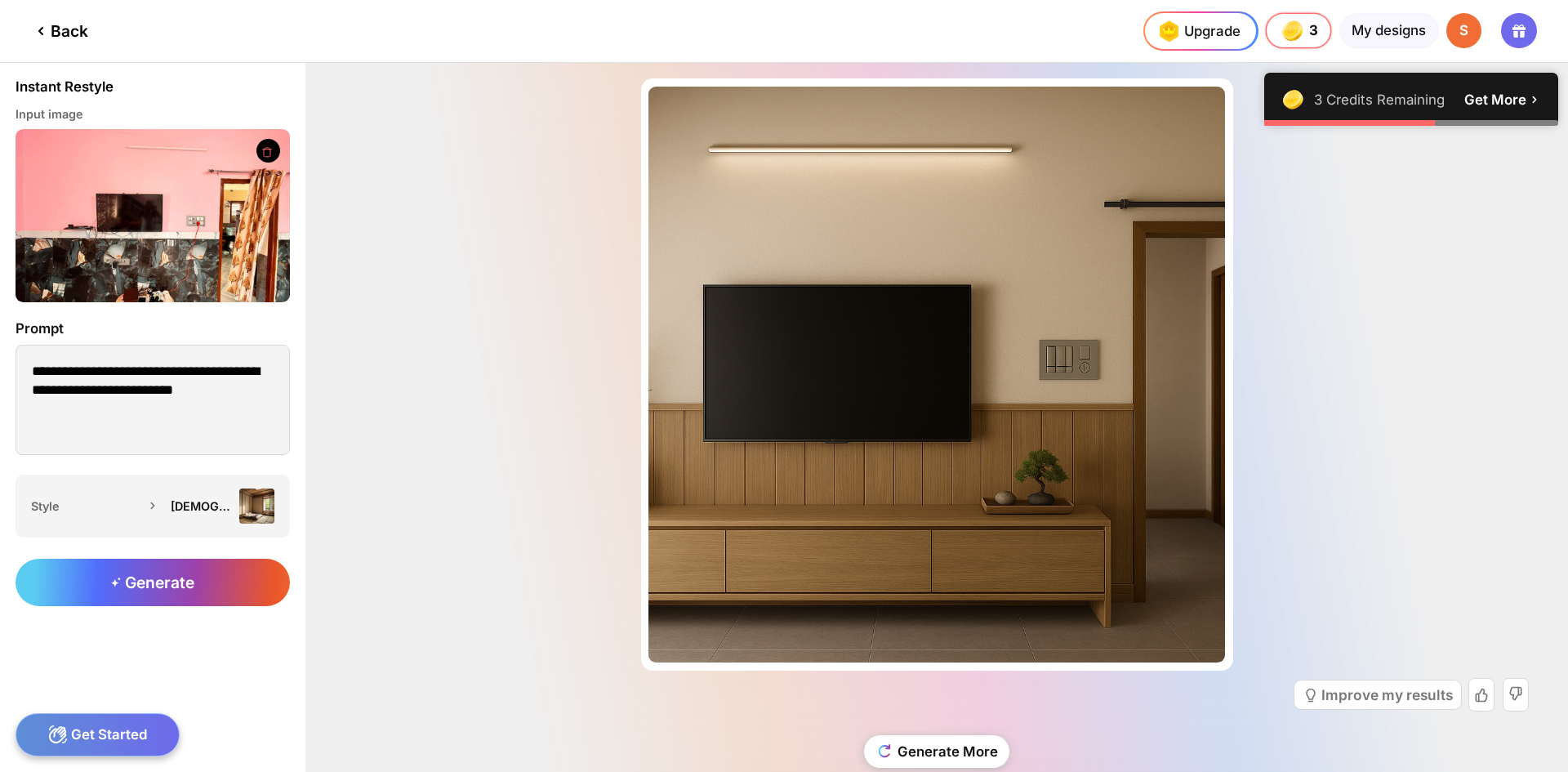
click at [1260, 278] on div "Almost there... Edit Design Improve my results Generate More" at bounding box center [937, 417] width 1263 height 709
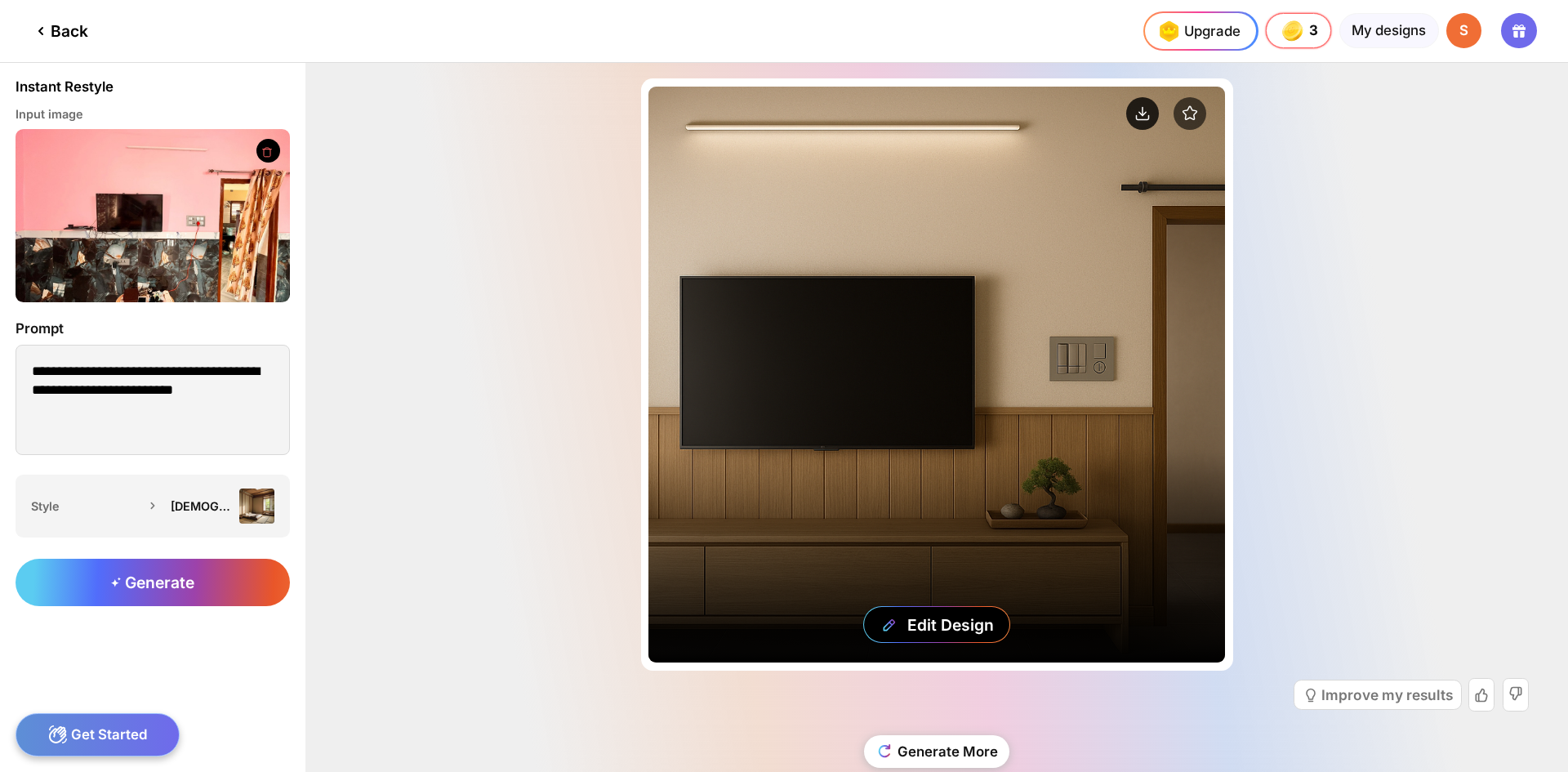
click at [1127, 118] on circle at bounding box center [1143, 113] width 33 height 33
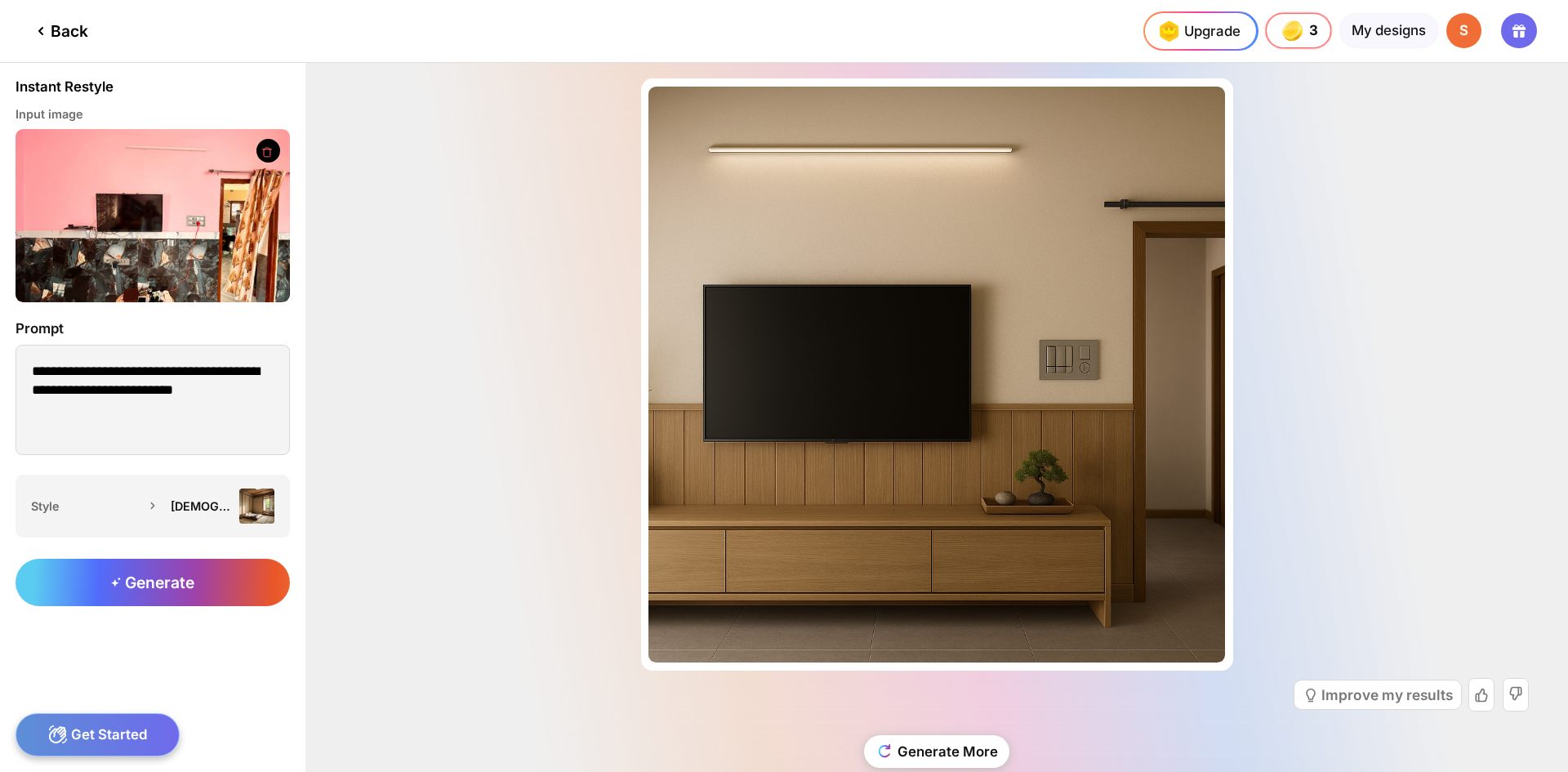
click at [1351, 409] on div "Almost there... Edit Design Improve my results Generate More" at bounding box center [937, 417] width 1263 height 709
click at [178, 497] on div "[DEMOGRAPHIC_DATA]" at bounding box center [218, 505] width 112 height 35
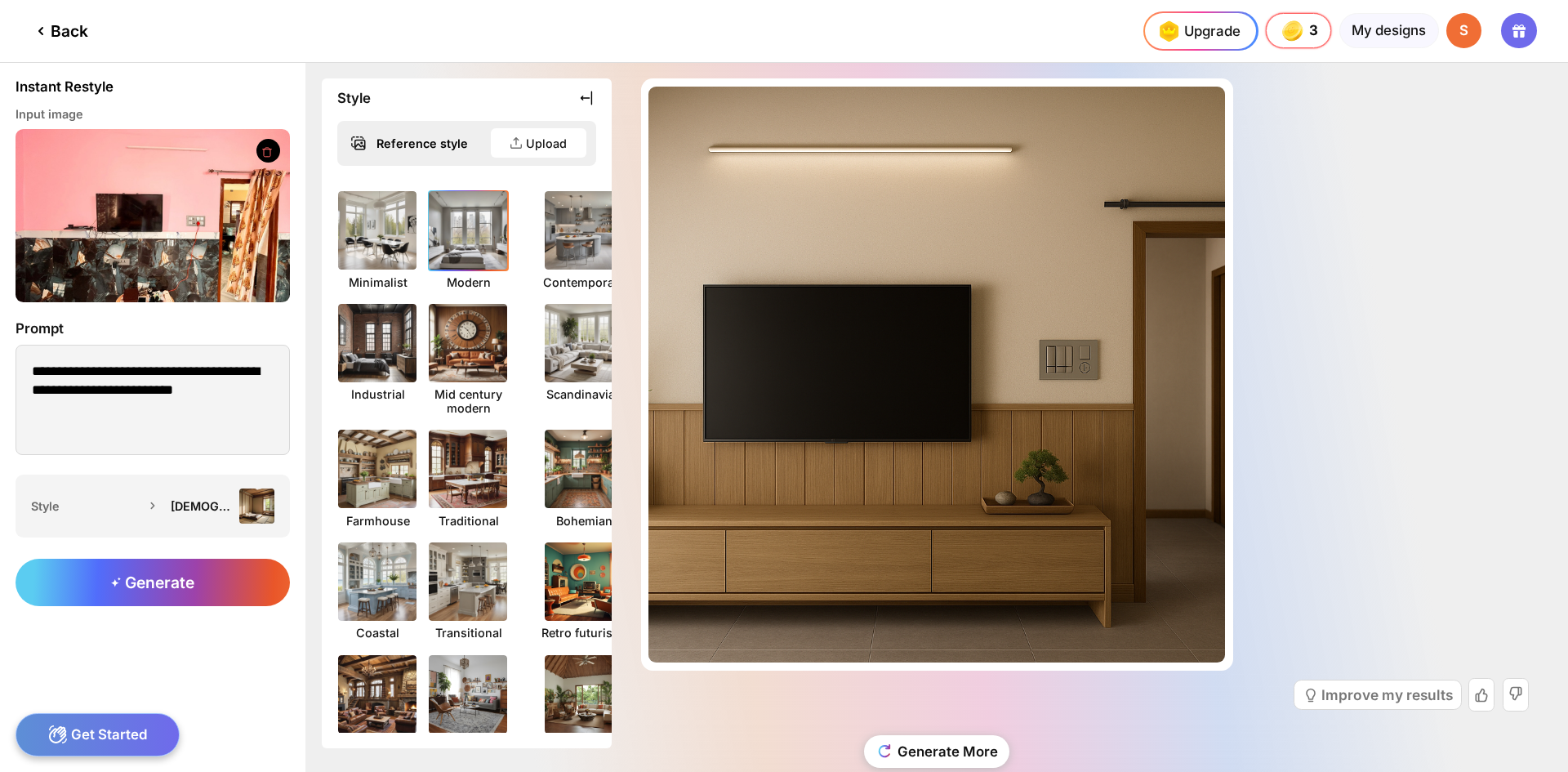
click at [485, 260] on img at bounding box center [467, 230] width 87 height 87
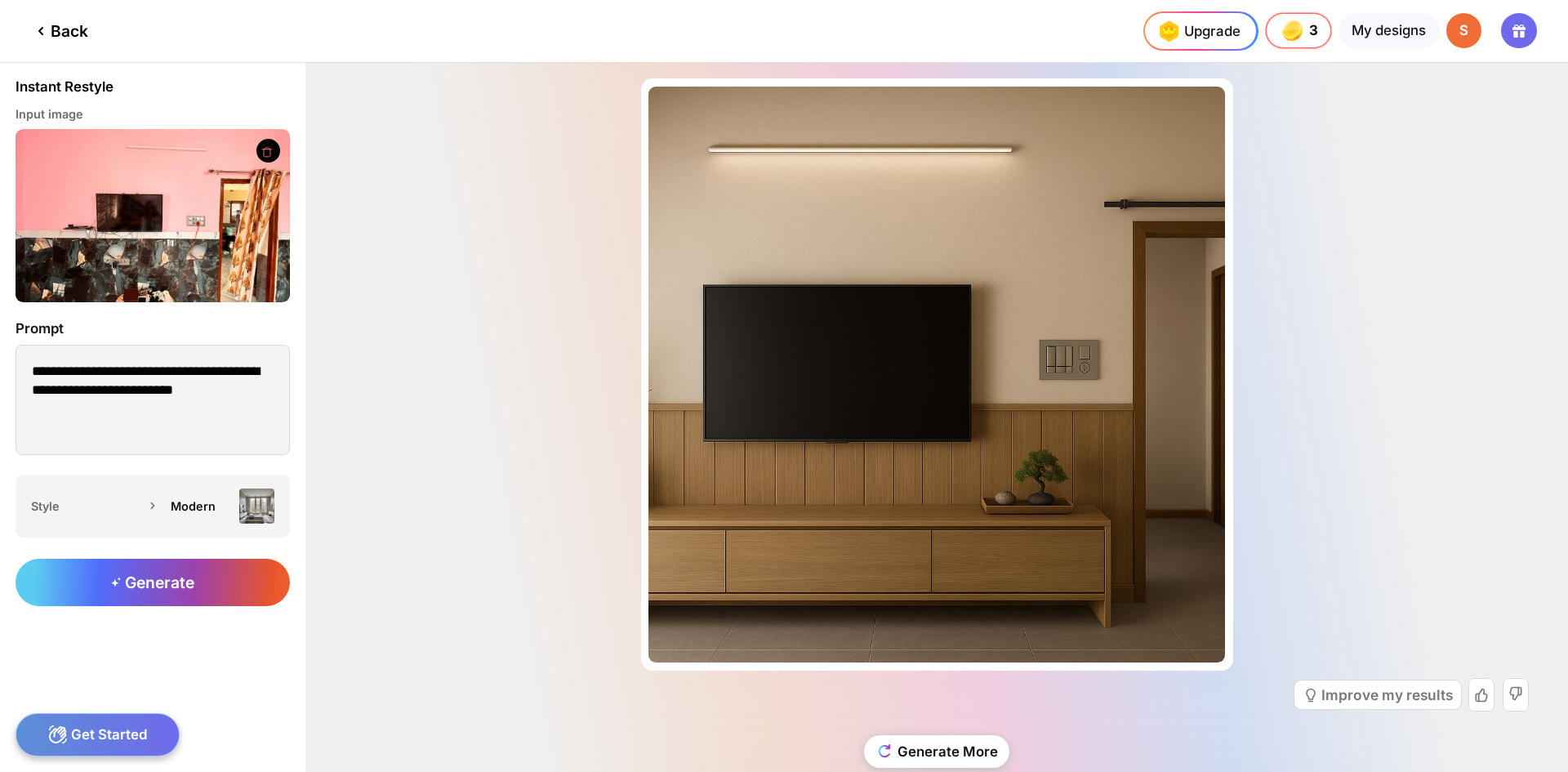
click at [485, 260] on div "Almost there... Edit Design Improve my results Generate More" at bounding box center [937, 417] width 1263 height 709
click at [163, 586] on span "Generate" at bounding box center [152, 582] width 83 height 20
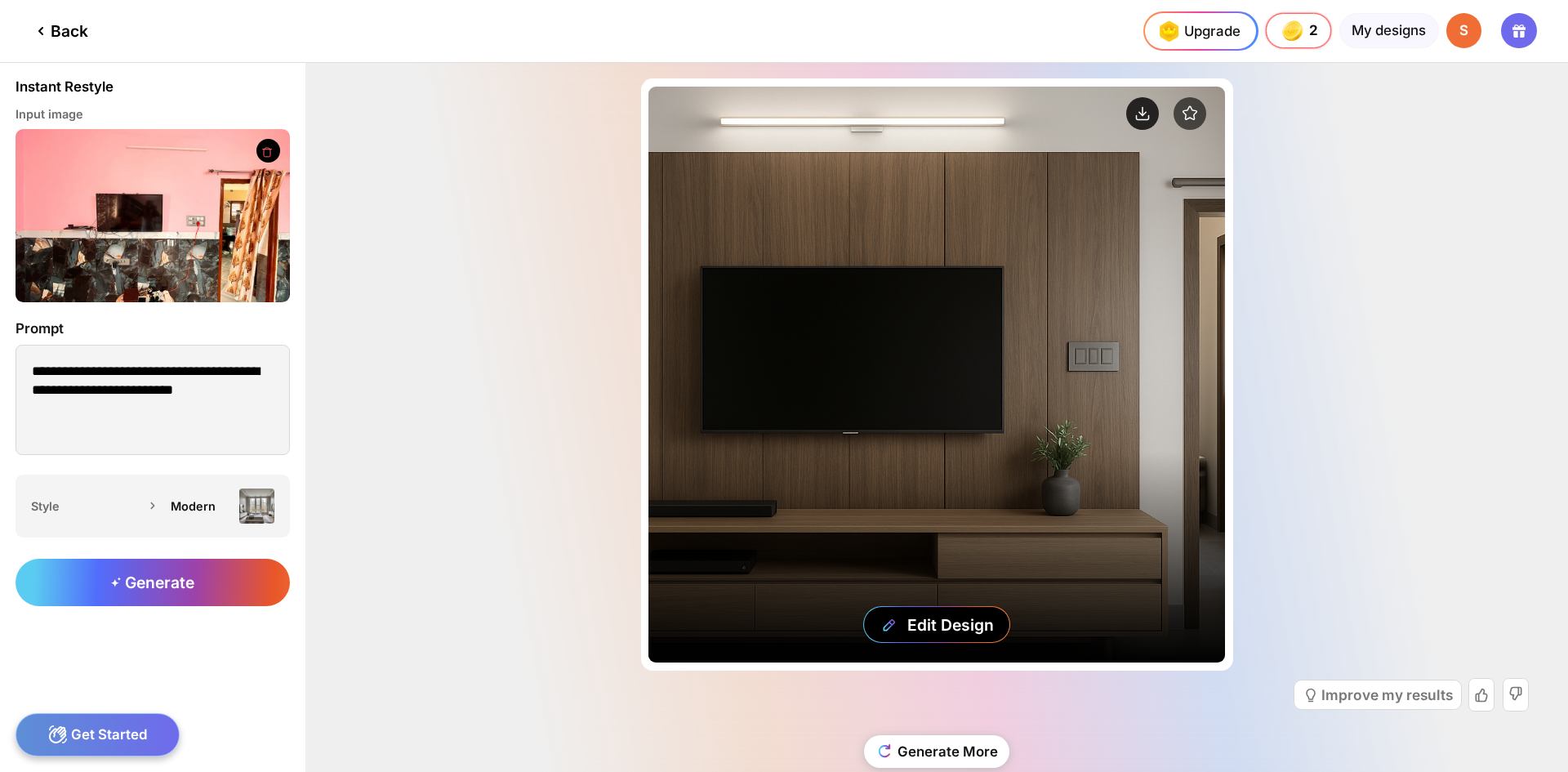
drag, startPoint x: 1139, startPoint y: 118, endPoint x: 1132, endPoint y: 126, distance: 10.6
click at [1139, 118] on circle at bounding box center [1143, 113] width 33 height 33
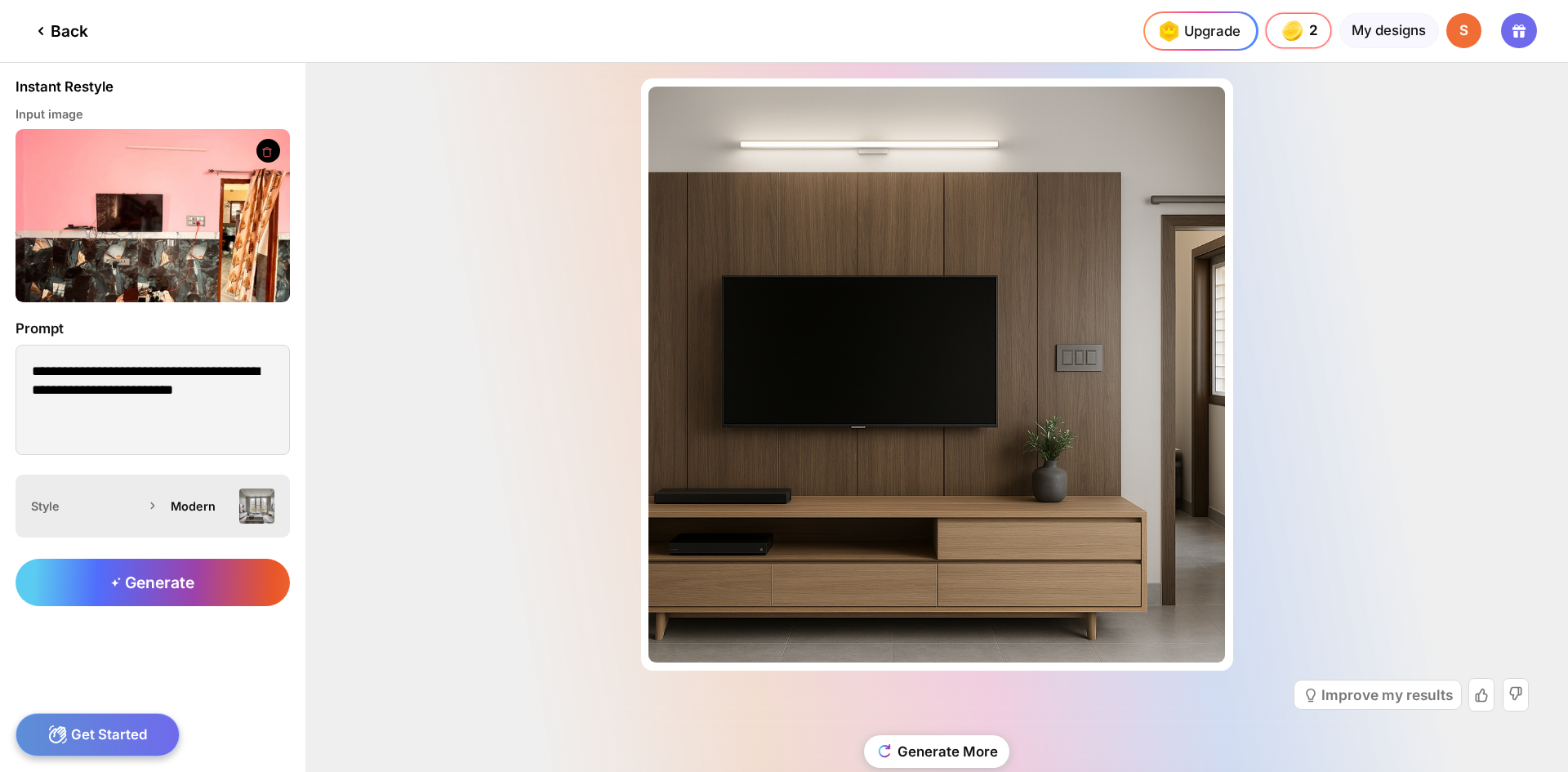
click at [199, 518] on div "Modern" at bounding box center [218, 505] width 112 height 35
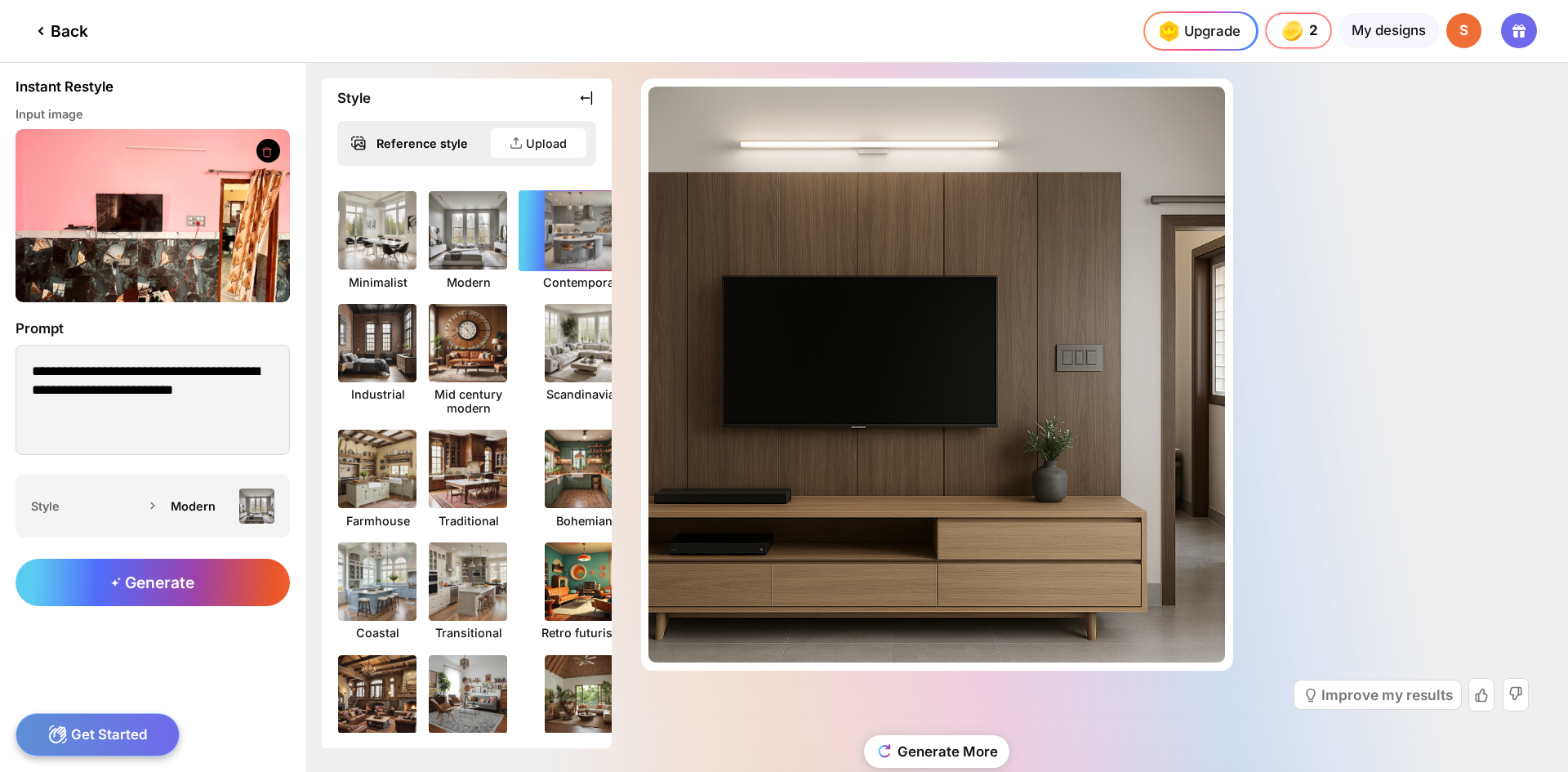
click at [544, 226] on img at bounding box center [583, 230] width 87 height 87
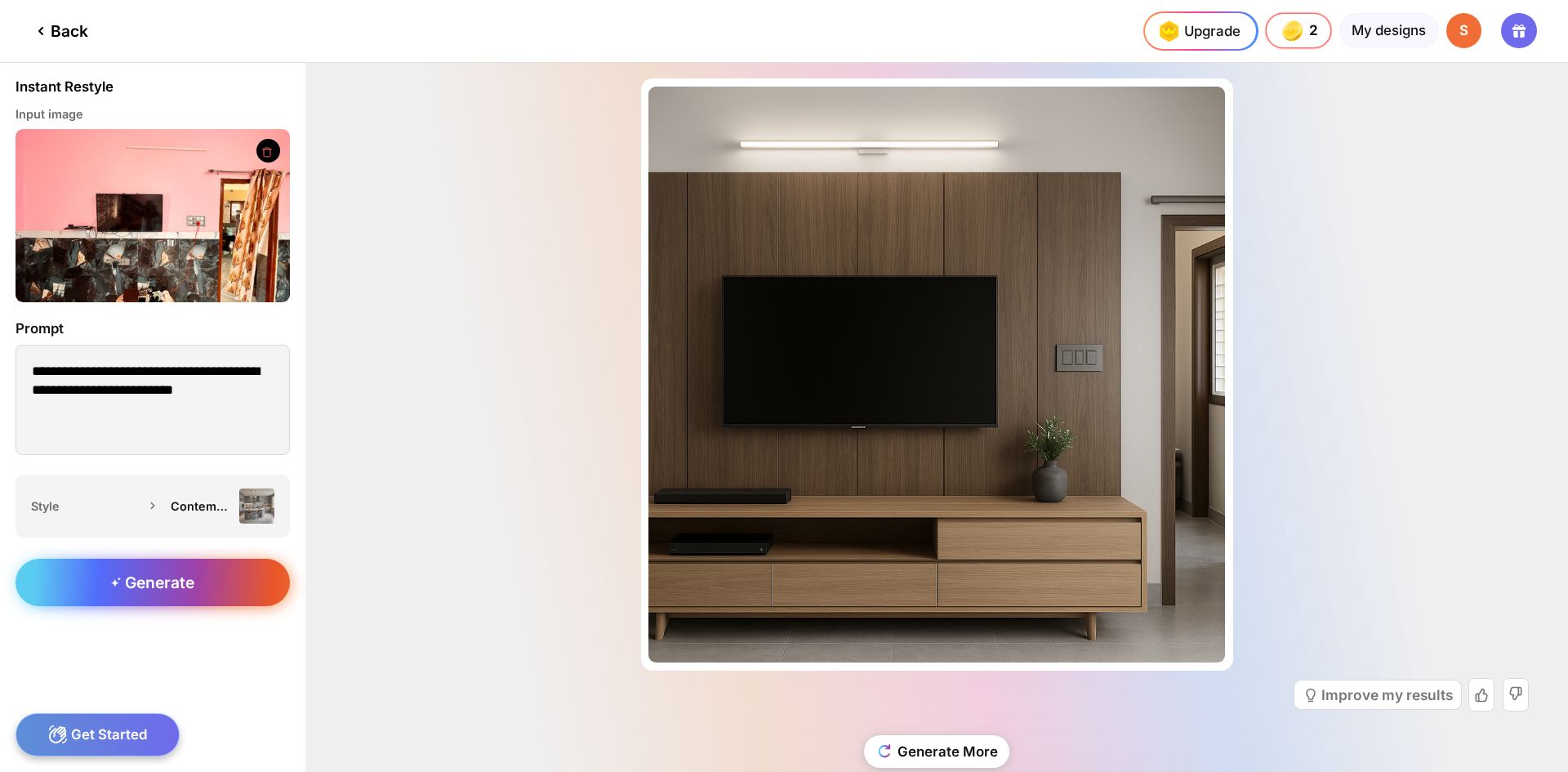
click at [159, 572] on span "Generate" at bounding box center [152, 582] width 83 height 20
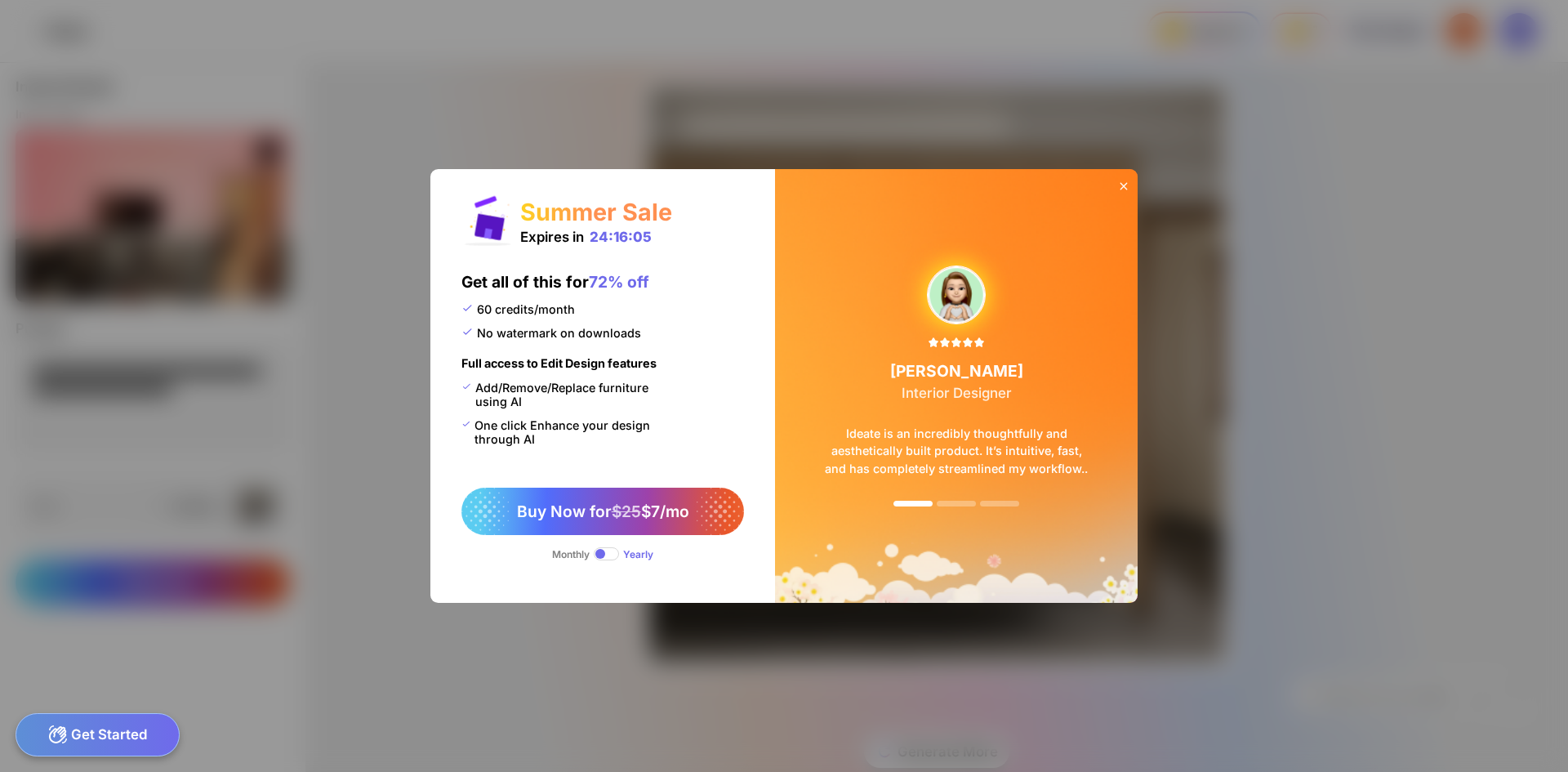
click at [1125, 179] on icon at bounding box center [1123, 185] width 13 height 13
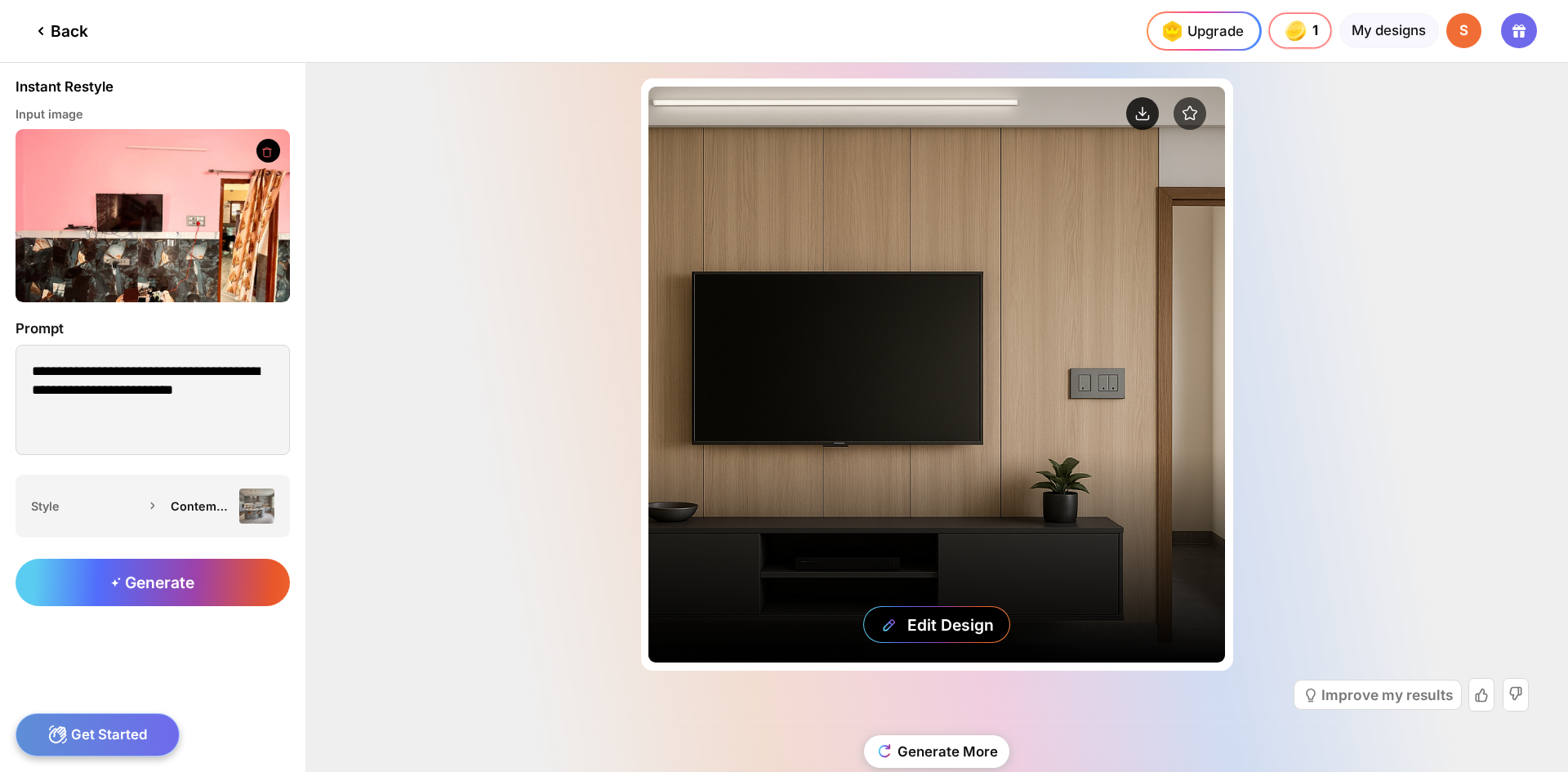
click at [1131, 120] on circle at bounding box center [1143, 113] width 33 height 33
